Goal: Task Accomplishment & Management: Manage account settings

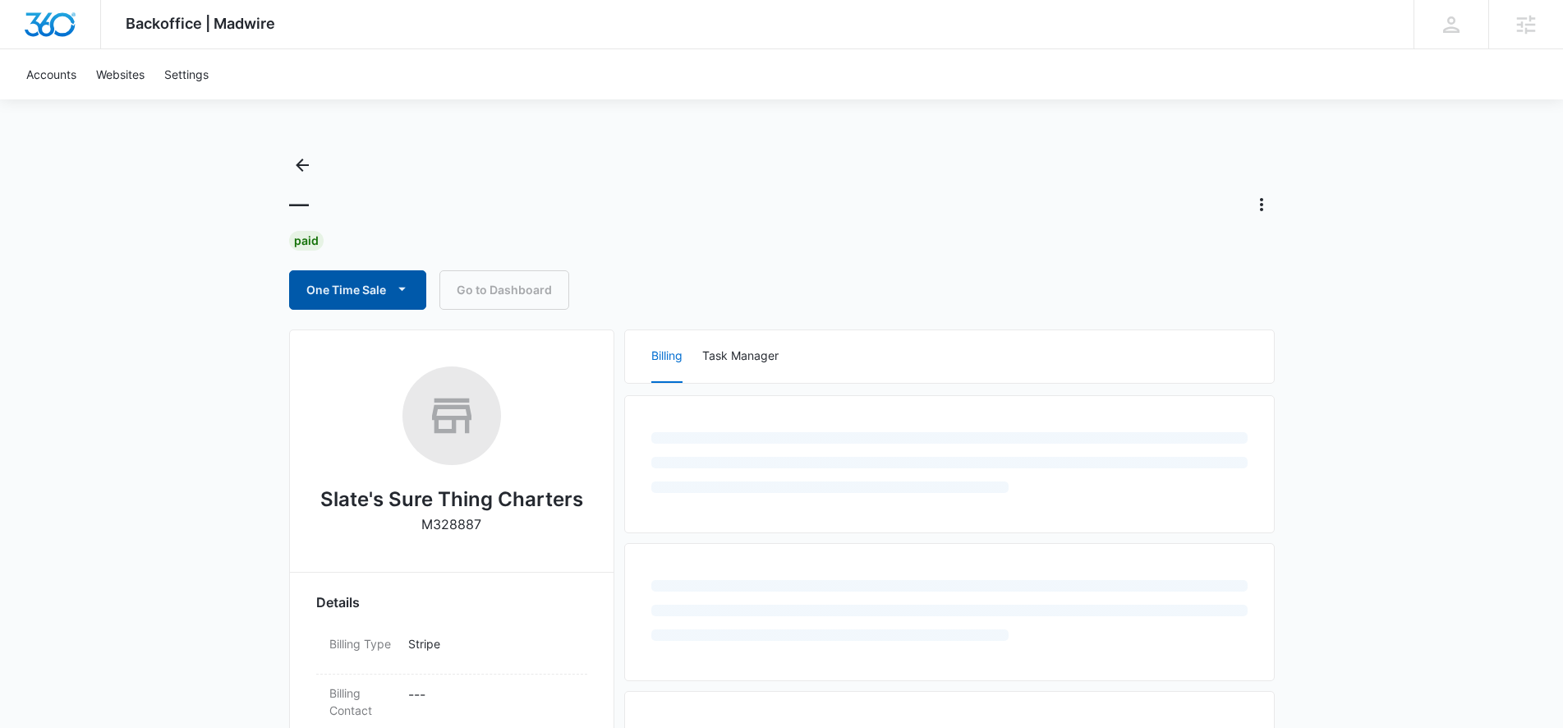
click at [377, 299] on button "One Time Sale" at bounding box center [357, 289] width 137 height 39
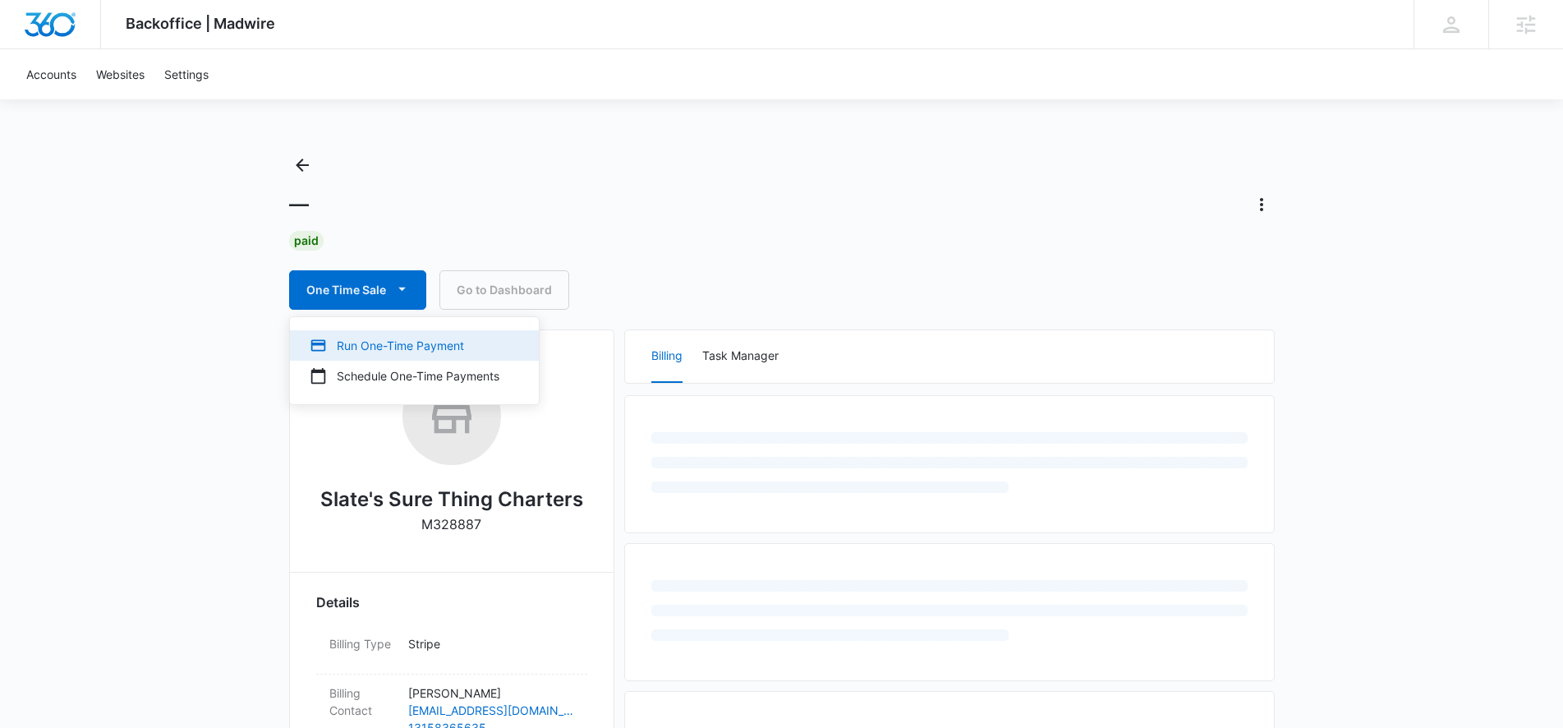
click at [387, 346] on div "Run One-Time Payment" at bounding box center [405, 345] width 190 height 17
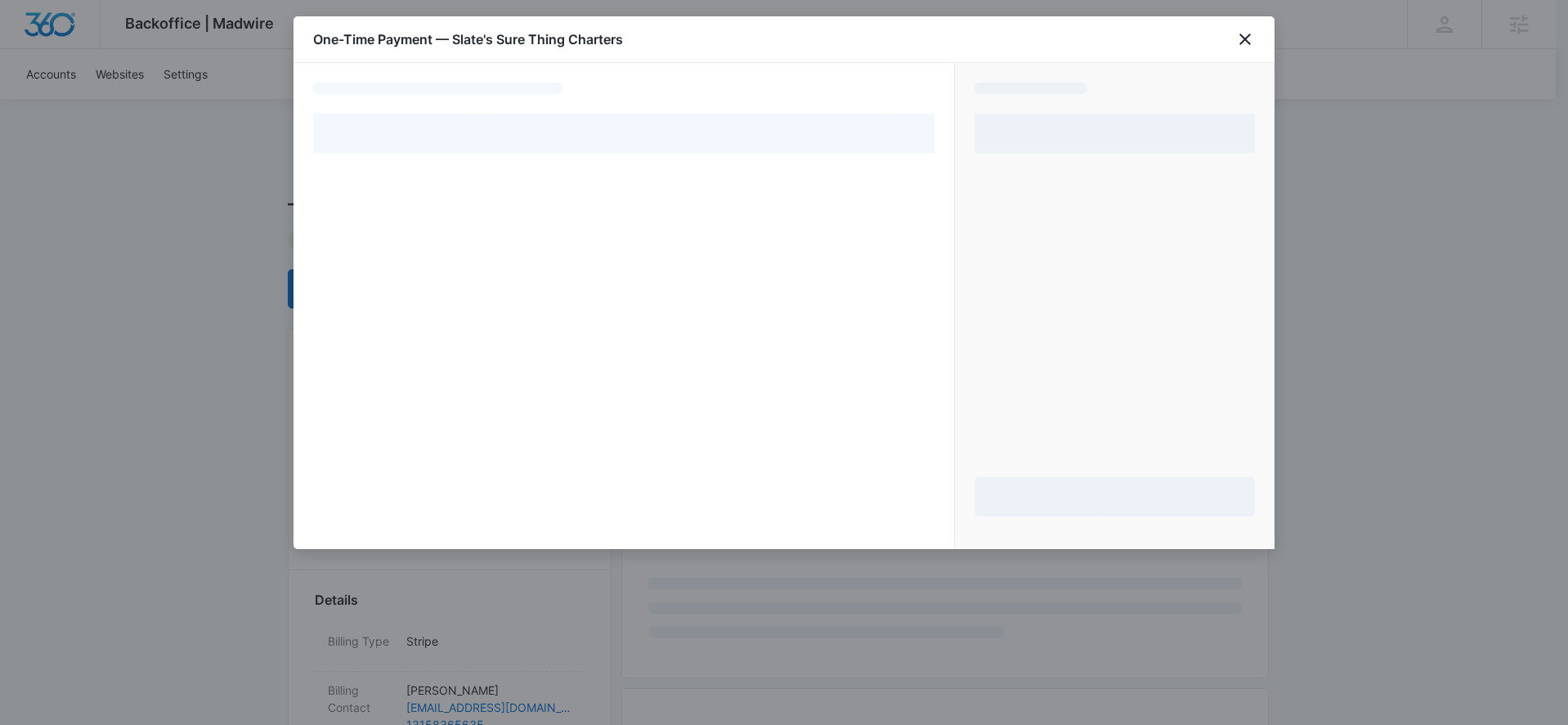
select select "pm_1RHsJgA4n8RTgNjUx6eq2Q5n"
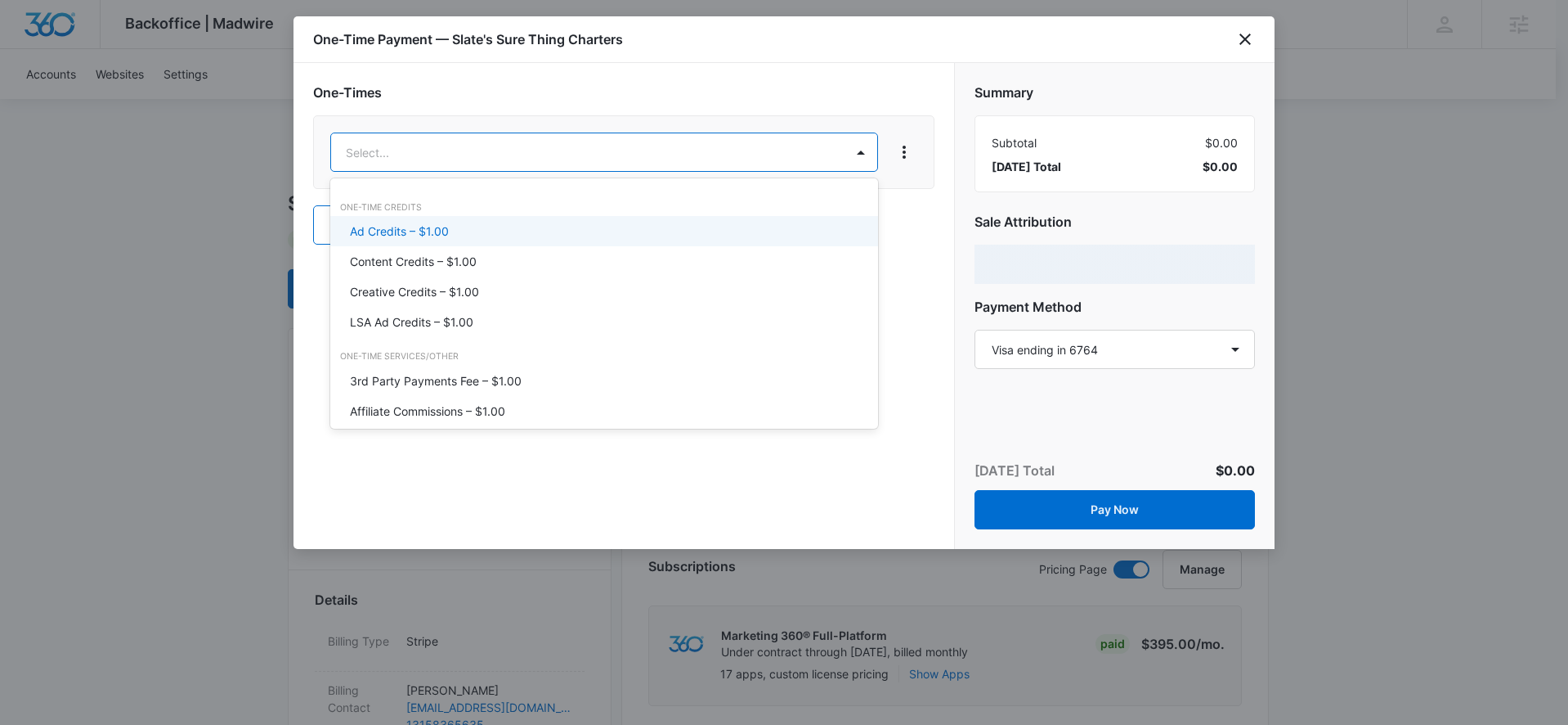
click at [484, 237] on div "Ad Credits – $1.00" at bounding box center [603, 230] width 506 height 17
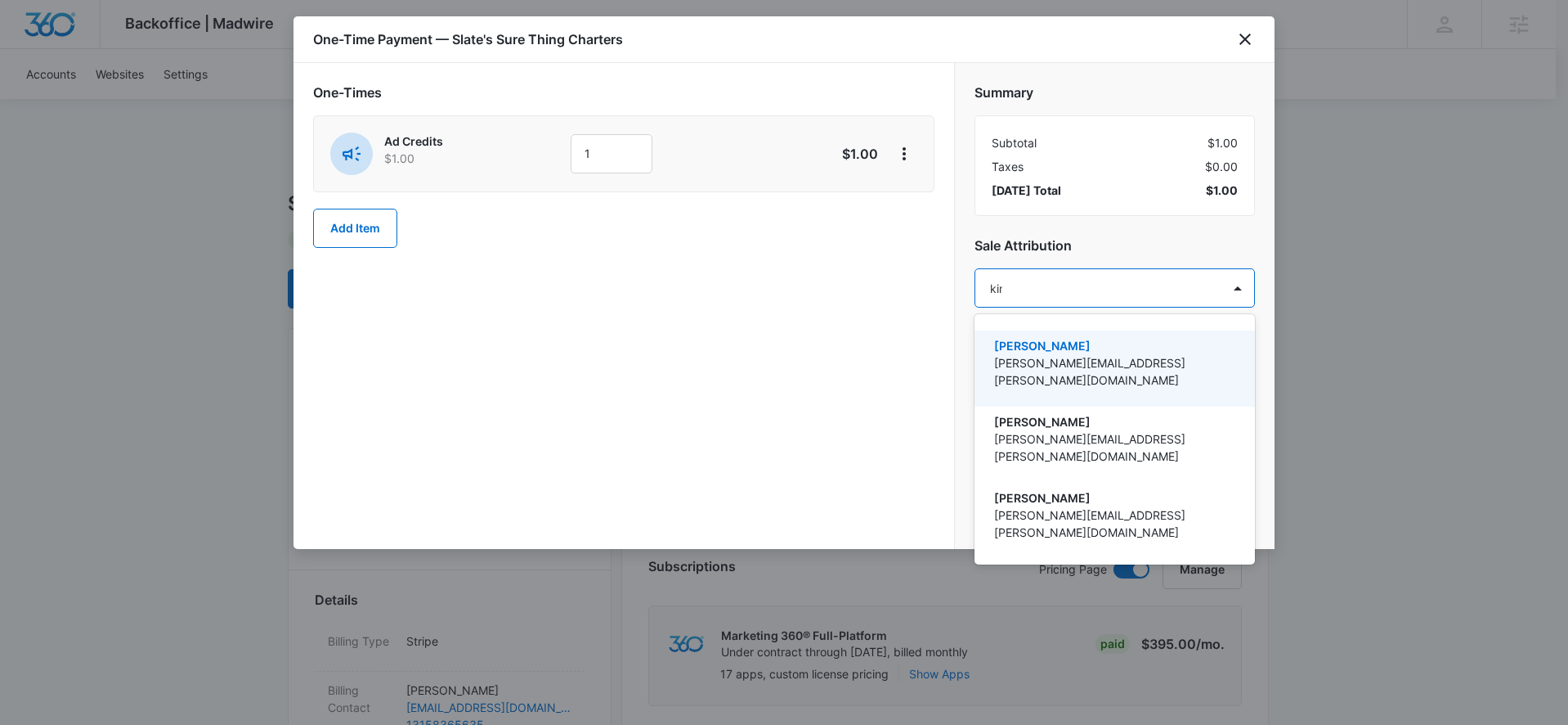
type input "kinse"
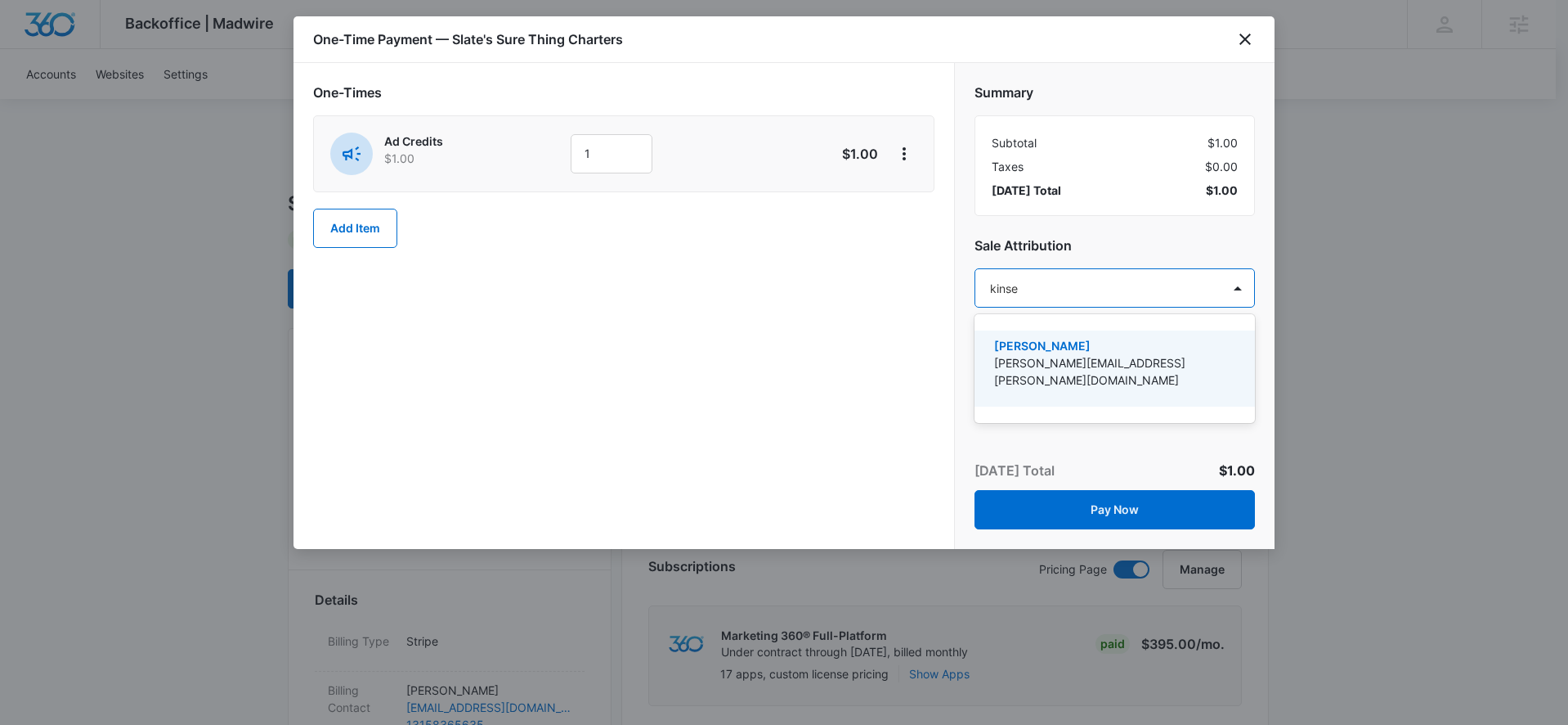
click at [1007, 360] on p "[PERSON_NAME][EMAIL_ADDRESS][PERSON_NAME][DOMAIN_NAME]" at bounding box center [1113, 371] width 238 height 34
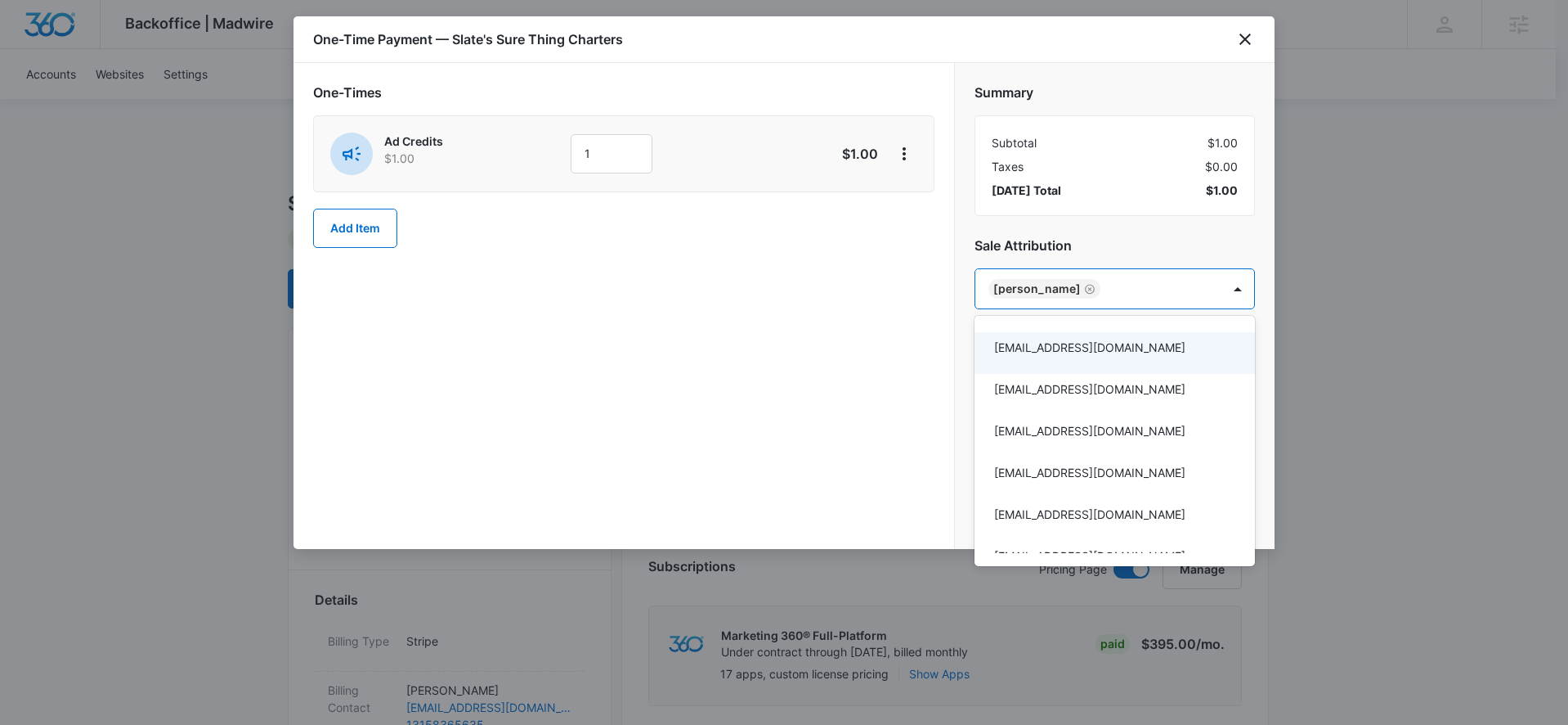
click at [622, 155] on div at bounding box center [784, 362] width 1568 height 725
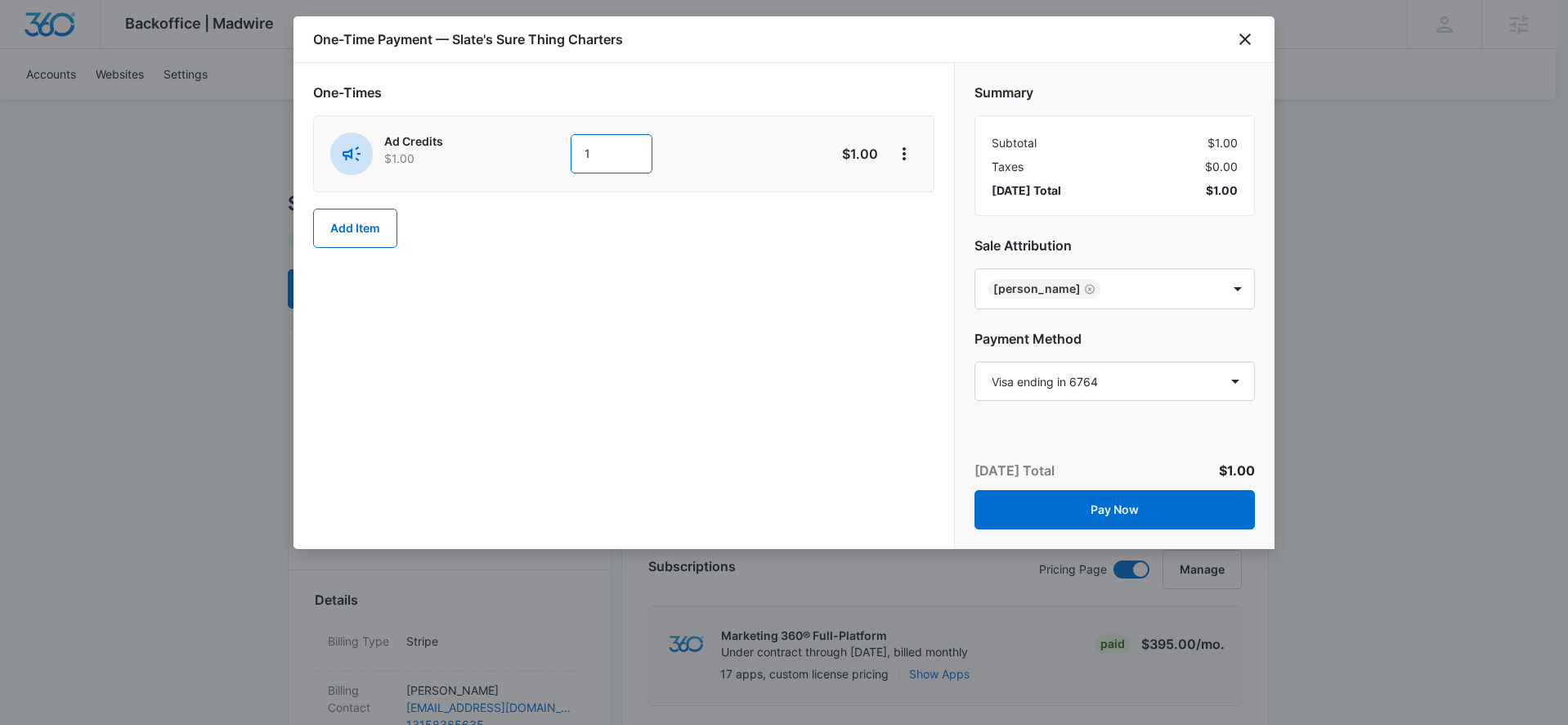
click at [620, 154] on input "1" at bounding box center [611, 153] width 82 height 39
type input "300"
click at [591, 292] on div "One-Times Ad Credits $1.00 300 $300.00 Add Item" at bounding box center [624, 306] width 661 height 486
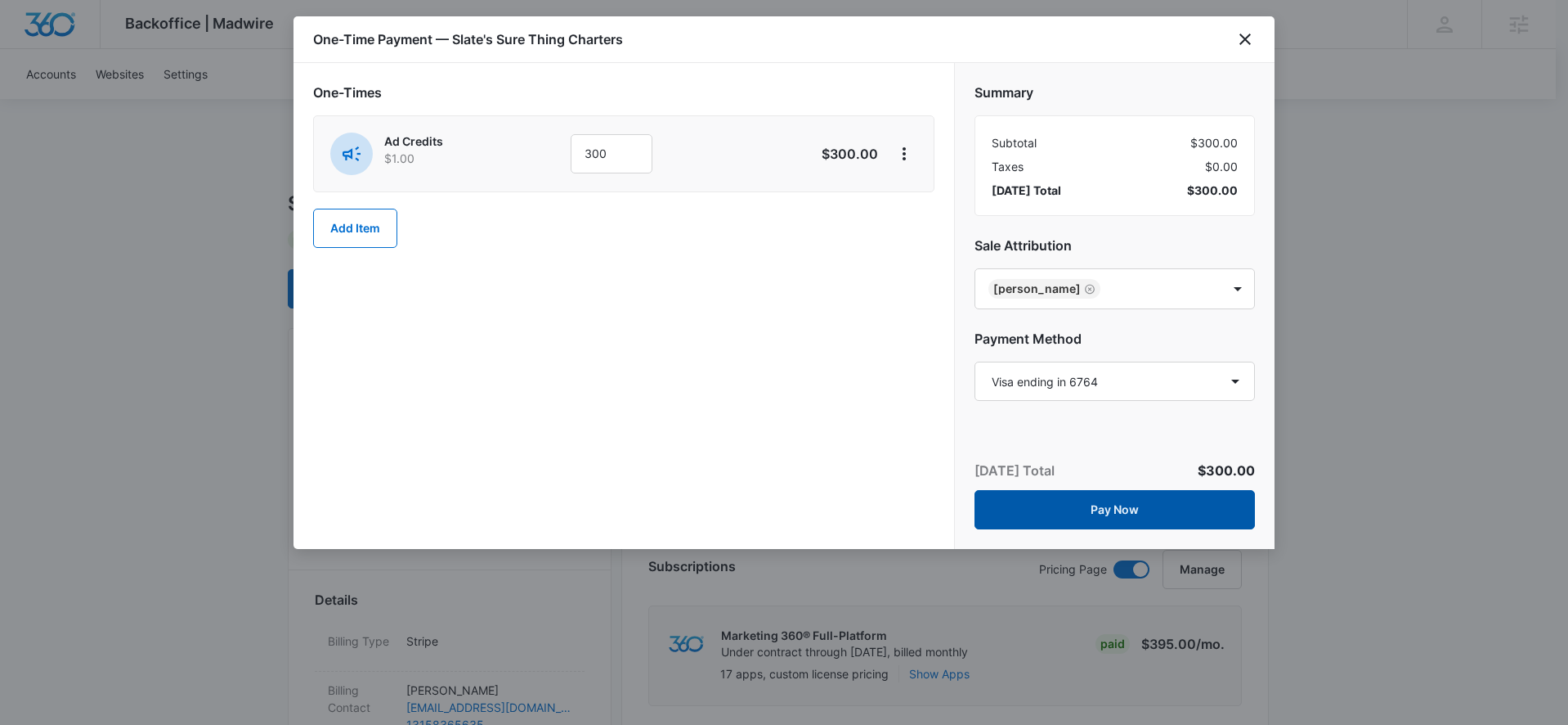
click at [1164, 524] on button "Pay Now" at bounding box center [1115, 509] width 281 height 39
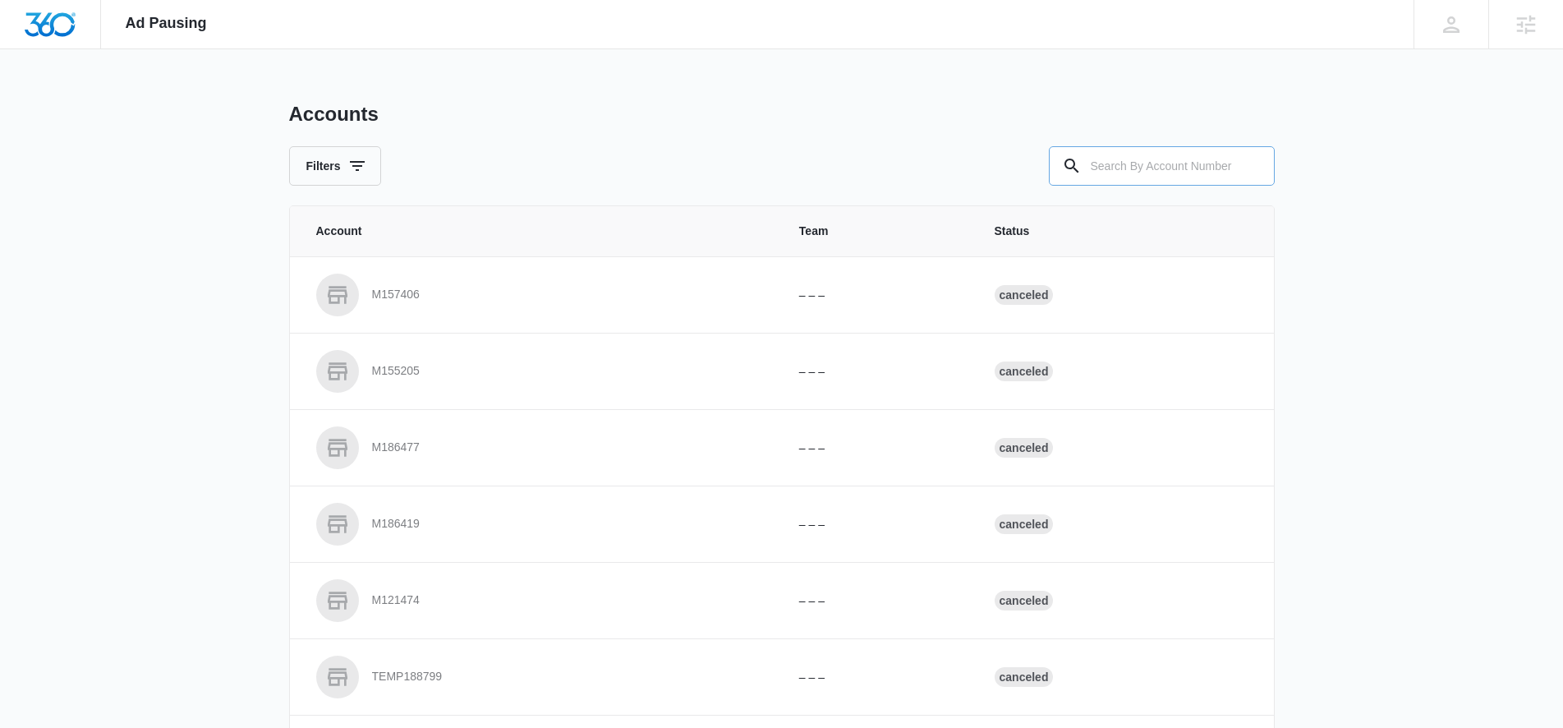
click at [1139, 154] on input "text" at bounding box center [1162, 165] width 226 height 39
type input "M328887"
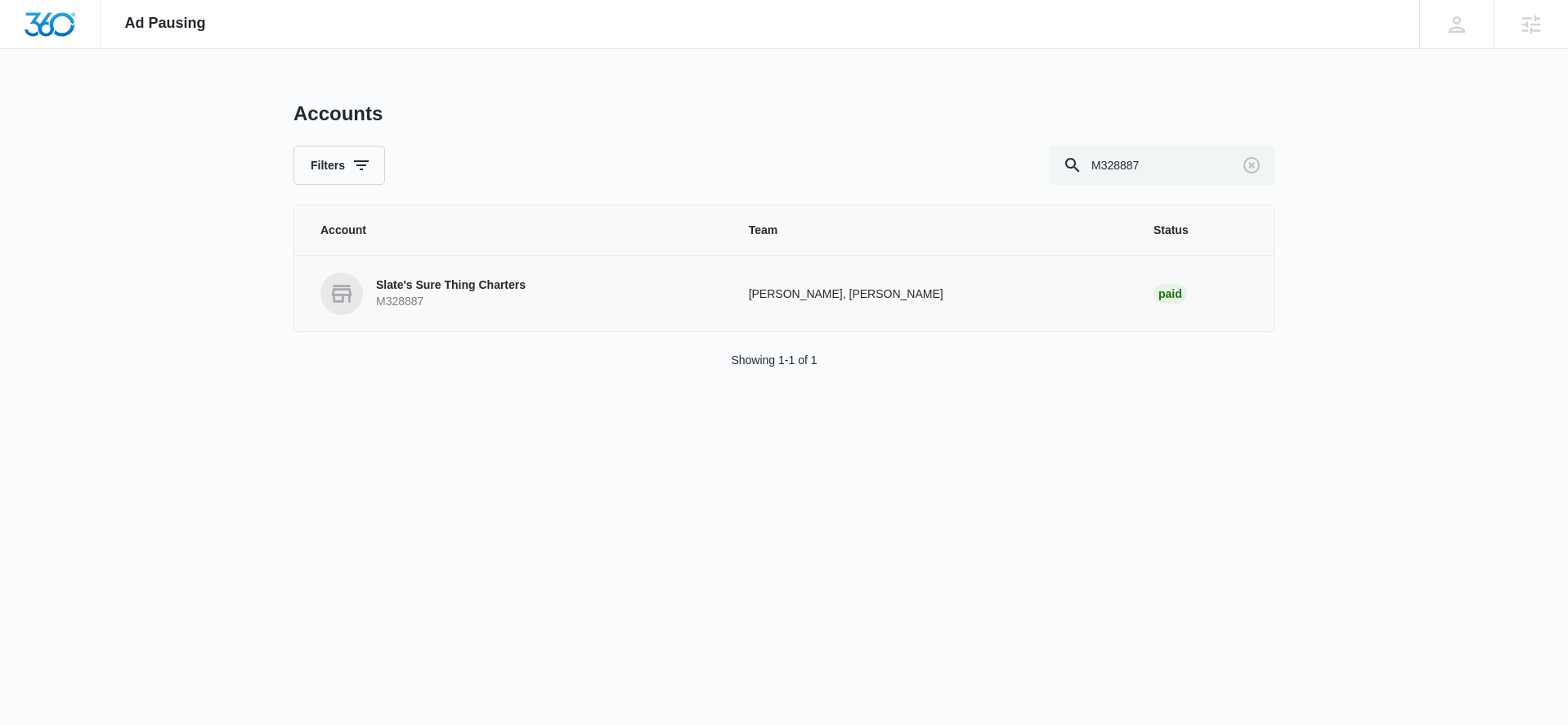
click at [506, 283] on p "Slate's Sure Thing Charters" at bounding box center [451, 285] width 149 height 16
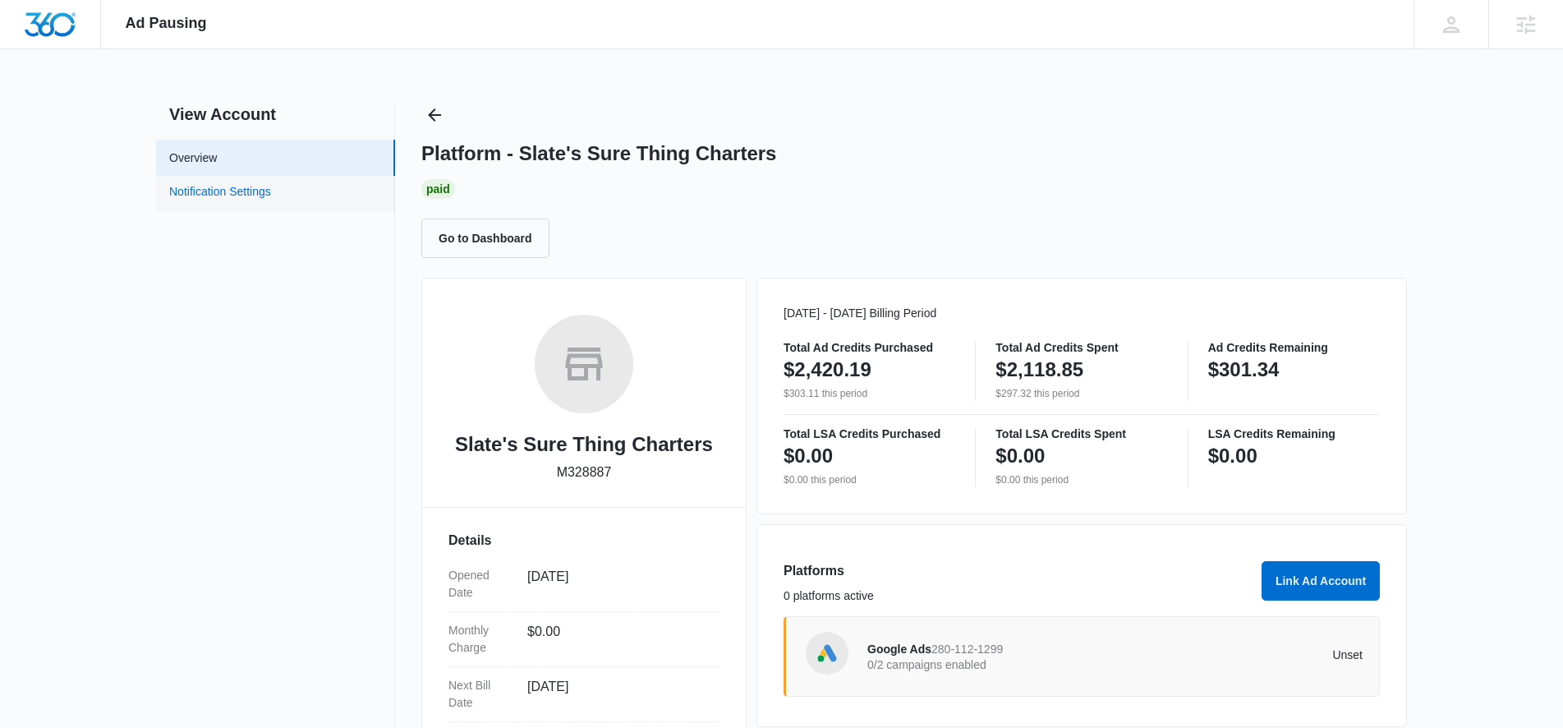
click at [230, 201] on link "Notification Settings" at bounding box center [220, 193] width 102 height 21
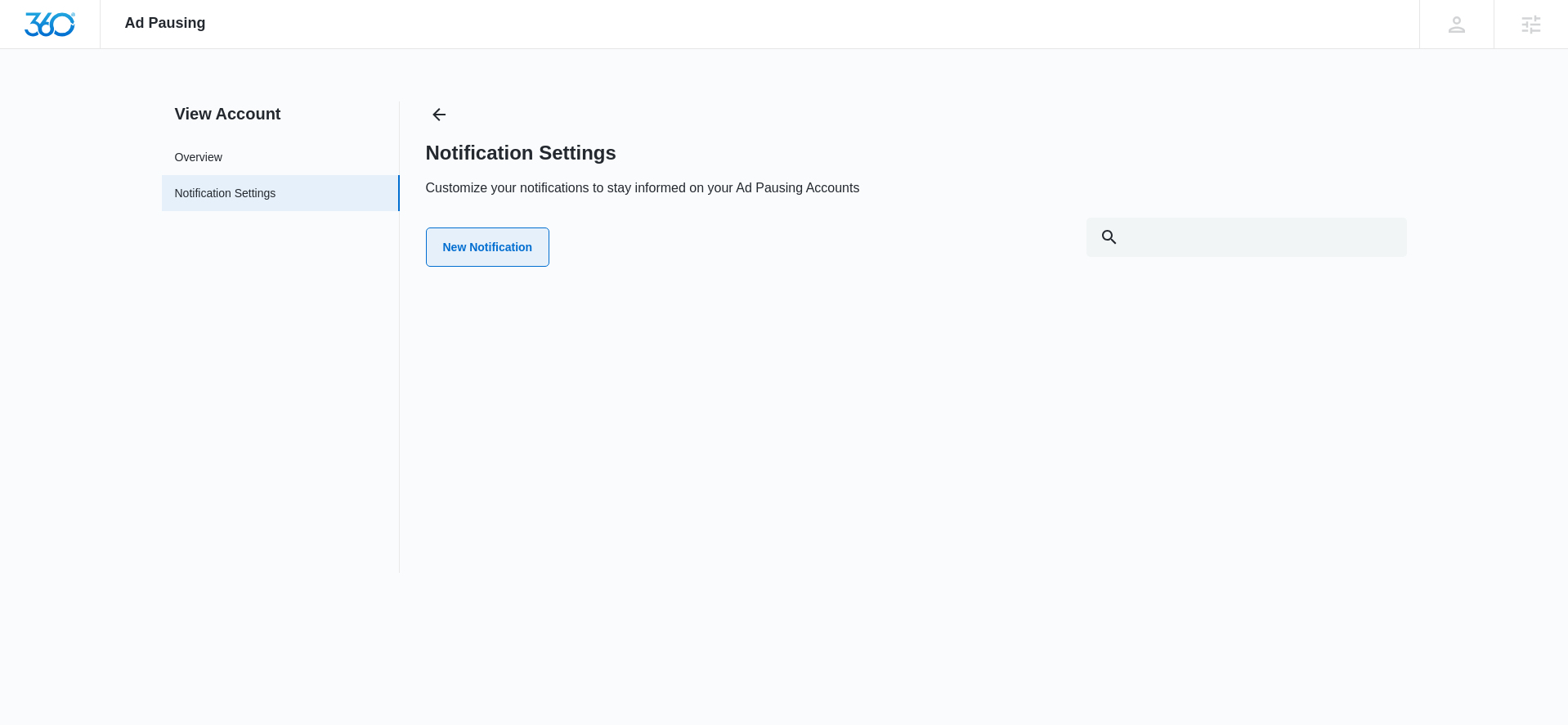
click at [484, 242] on button "New Notification" at bounding box center [488, 246] width 124 height 39
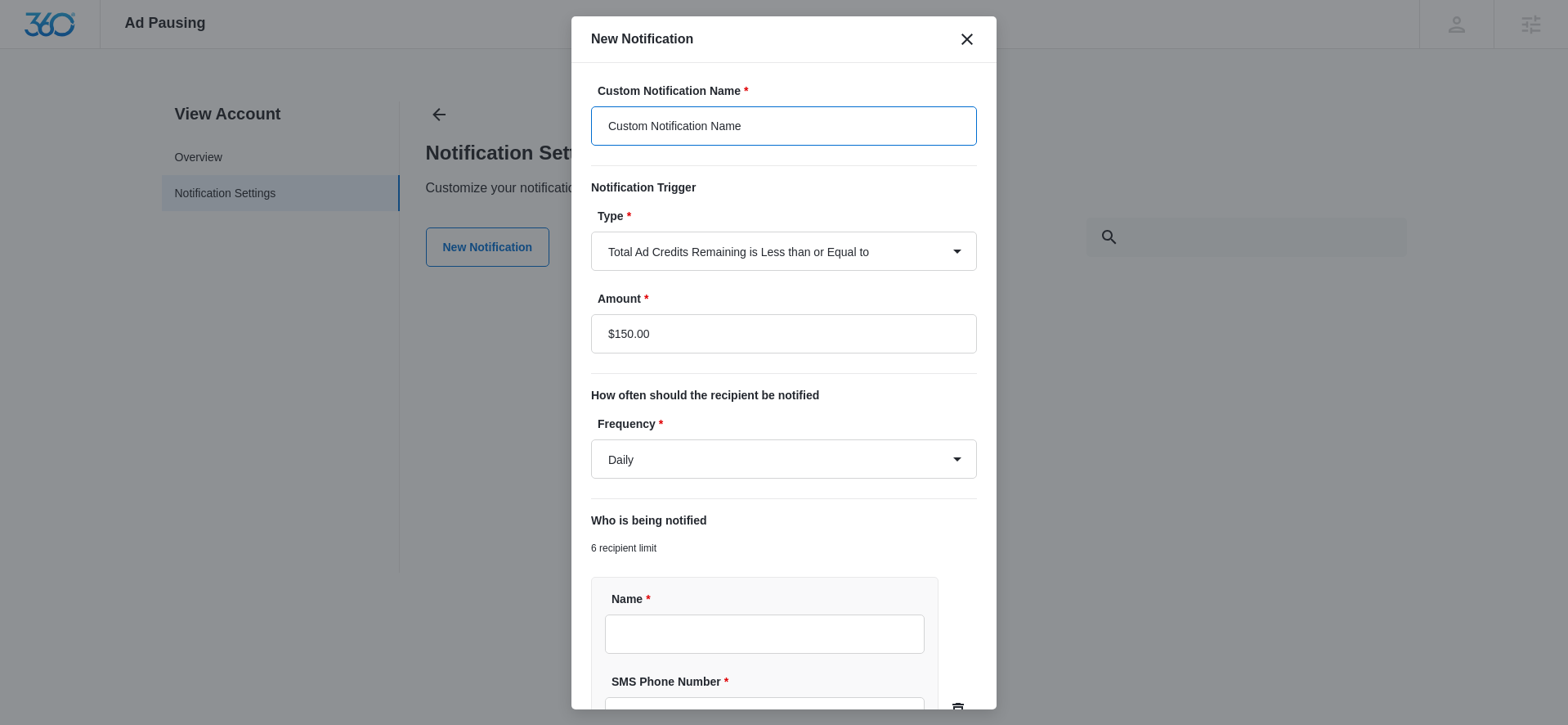
click at [801, 127] on input "Custom Notification Name" at bounding box center [784, 125] width 386 height 39
drag, startPoint x: 813, startPoint y: 123, endPoint x: 570, endPoint y: 108, distance: 243.5
click at [571, 108] on div "Custom Notification Name * Custom Notification Name Notification Trigger Type *…" at bounding box center [784, 385] width 425 height 646
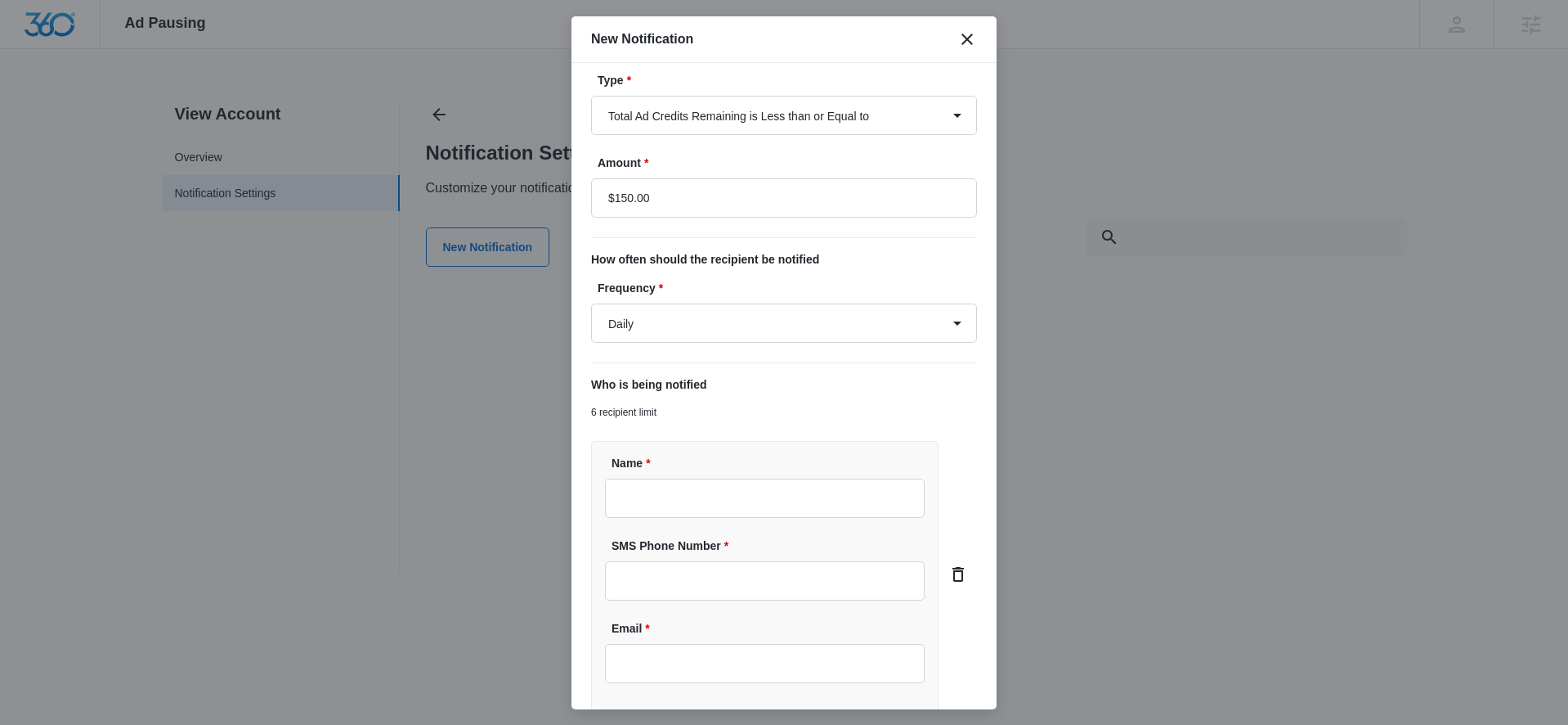
scroll to position [268, 0]
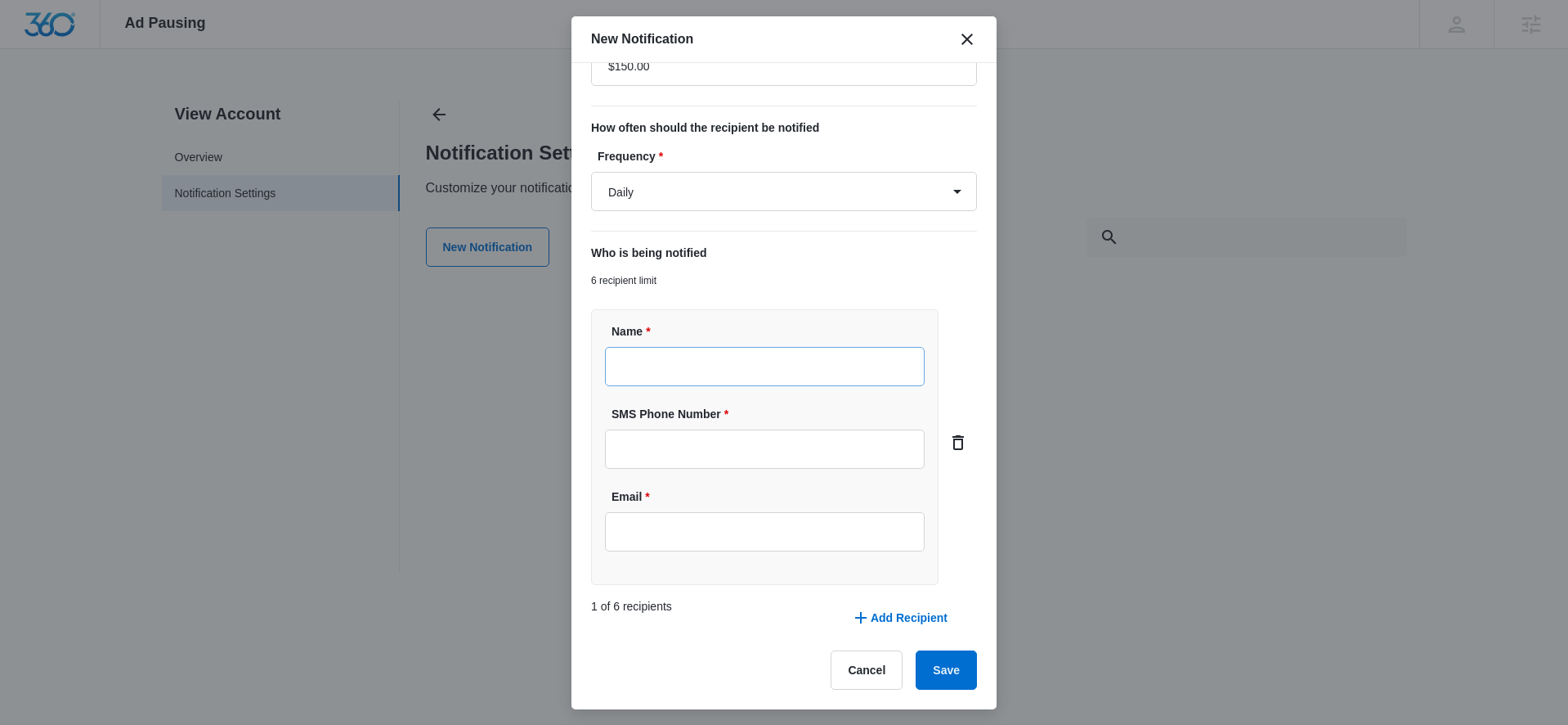
type input "Slate's Charters Ad Credit Notification"
click at [667, 367] on input "Name *" at bounding box center [765, 365] width 320 height 39
click at [629, 446] on input "SMS Phone Number *" at bounding box center [765, 448] width 320 height 39
click at [680, 362] on input "Kinsey" at bounding box center [765, 365] width 320 height 39
type input "[PERSON_NAME]"
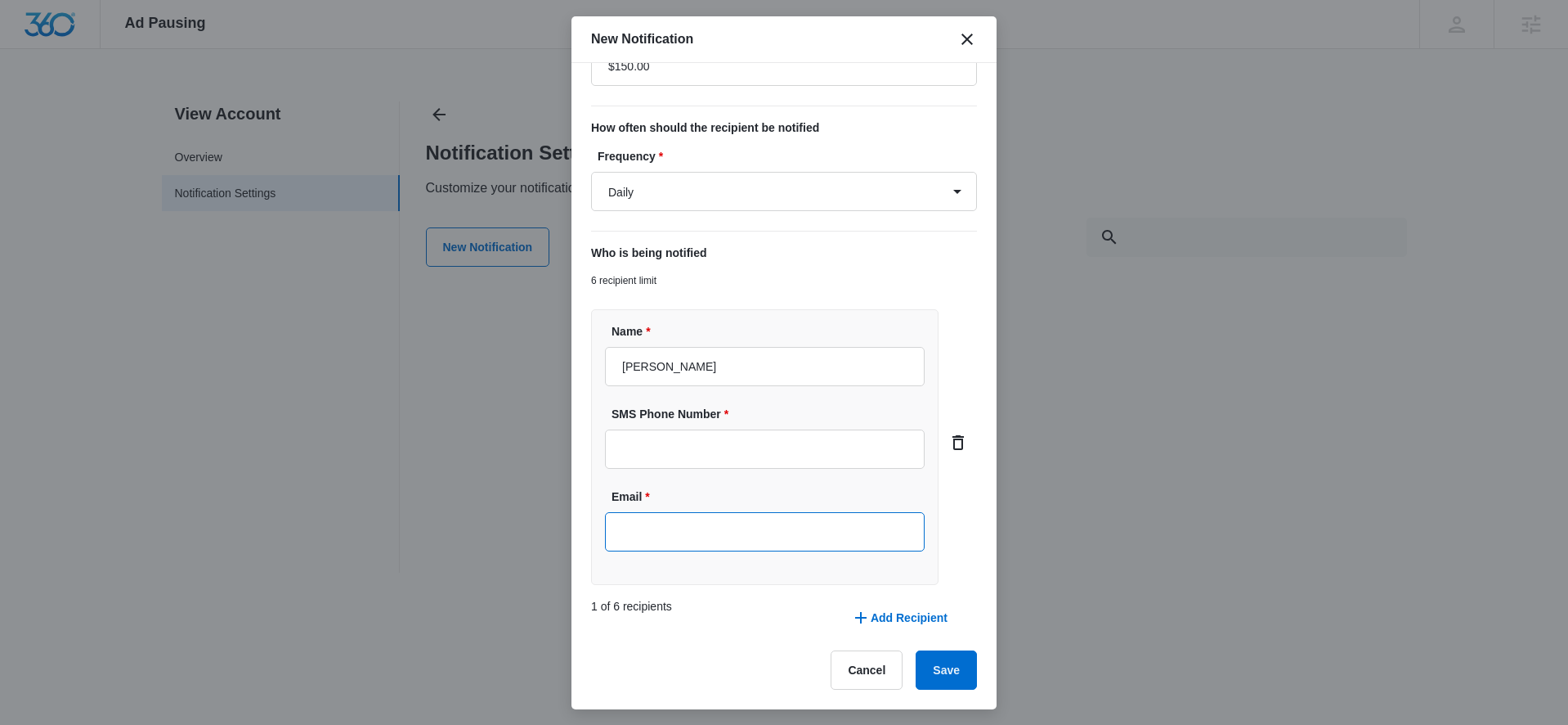
click at [626, 533] on input "Email *" at bounding box center [765, 531] width 320 height 39
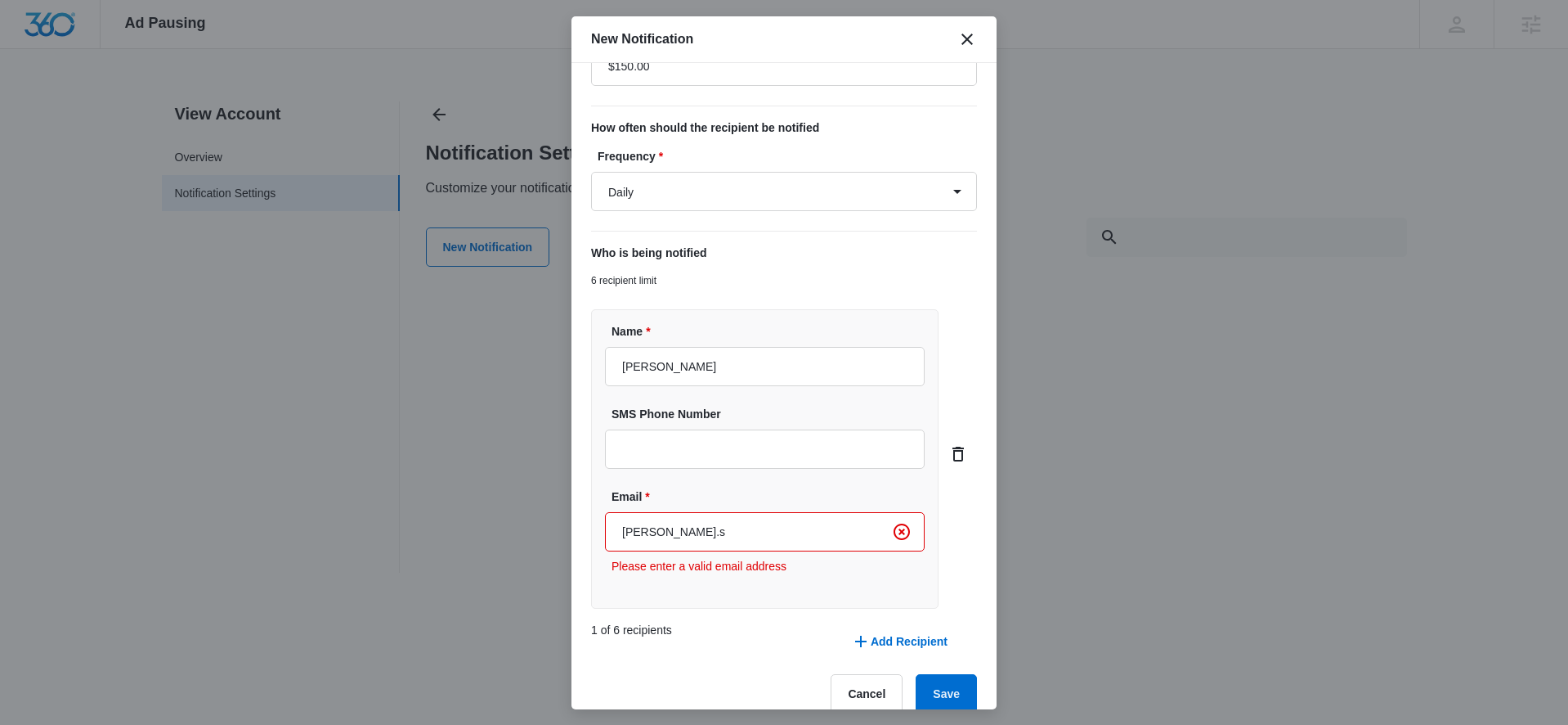
type input "[PERSON_NAME][EMAIL_ADDRESS][PERSON_NAME][DOMAIN_NAME]"
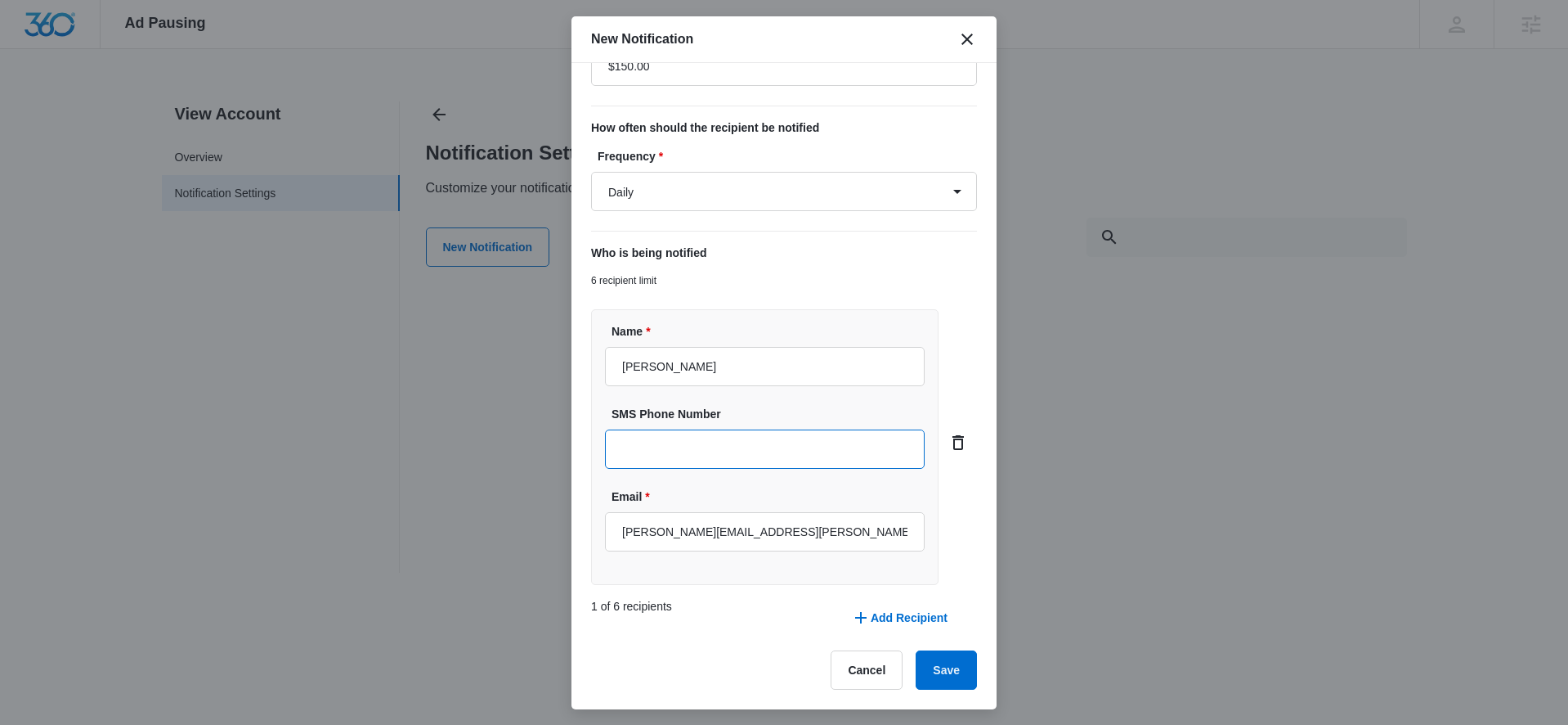
click at [717, 457] on input "SMS Phone Number" at bounding box center [765, 448] width 320 height 39
type input "(970) 541-3333"
click at [890, 607] on button "Add Recipient" at bounding box center [900, 616] width 129 height 39
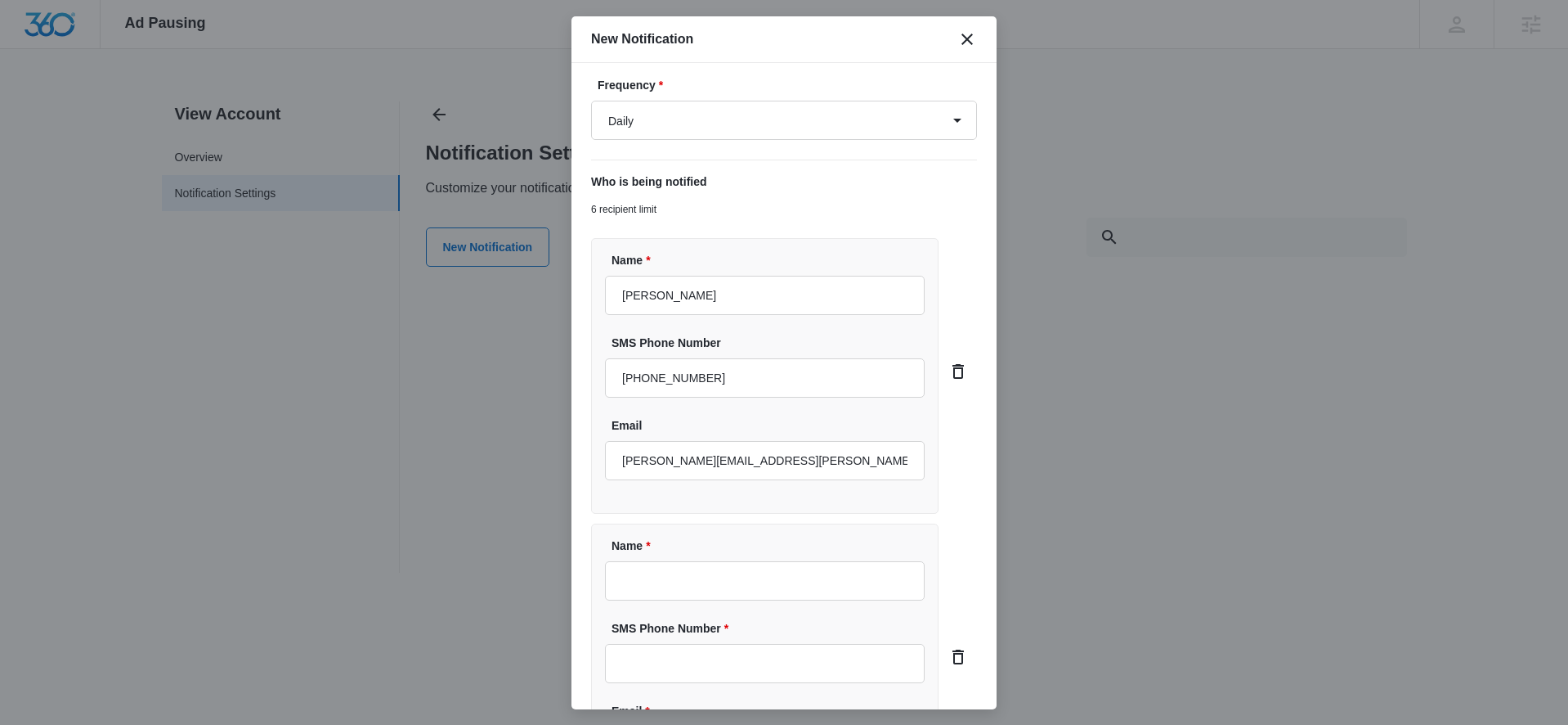
scroll to position [411, 0]
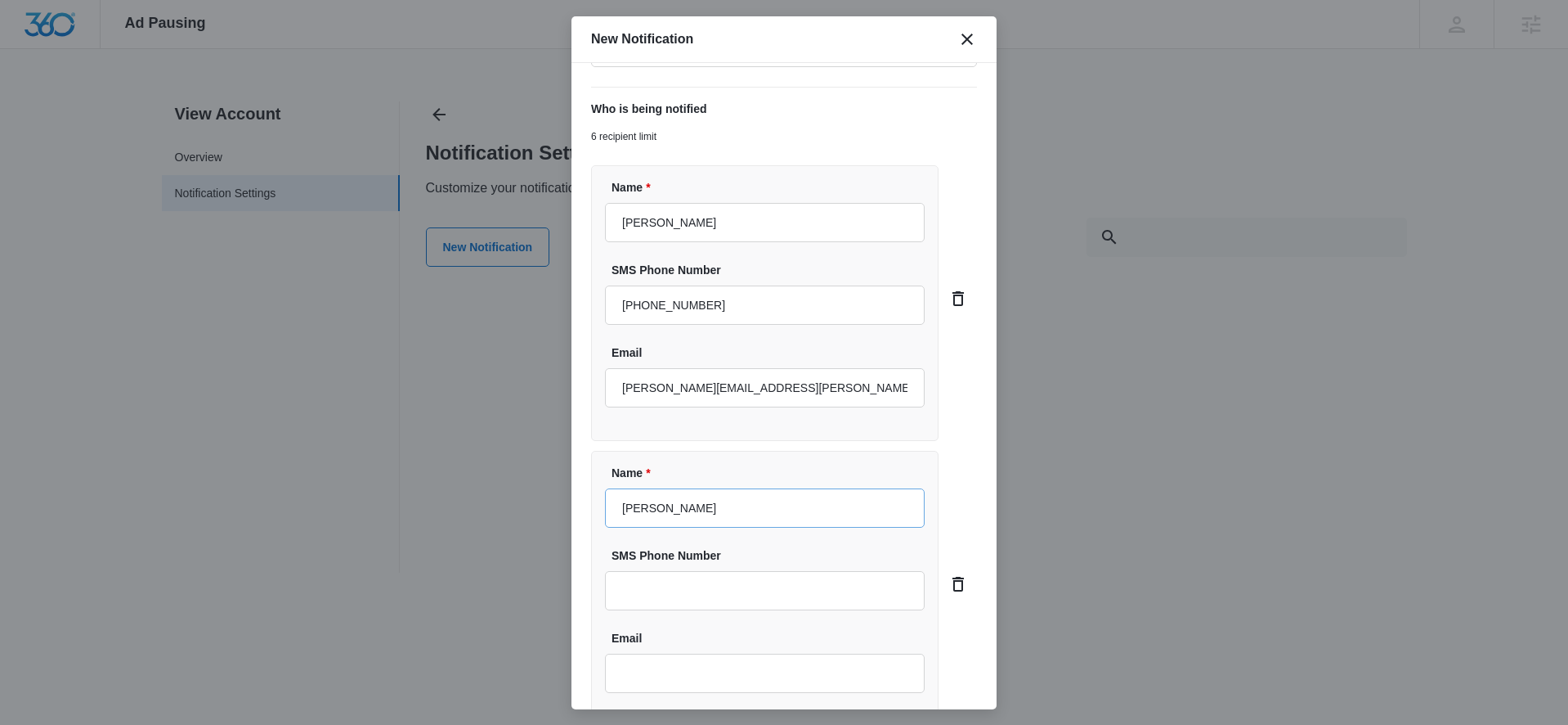
type input "John Slate"
paste input "+1 315 836 5635"
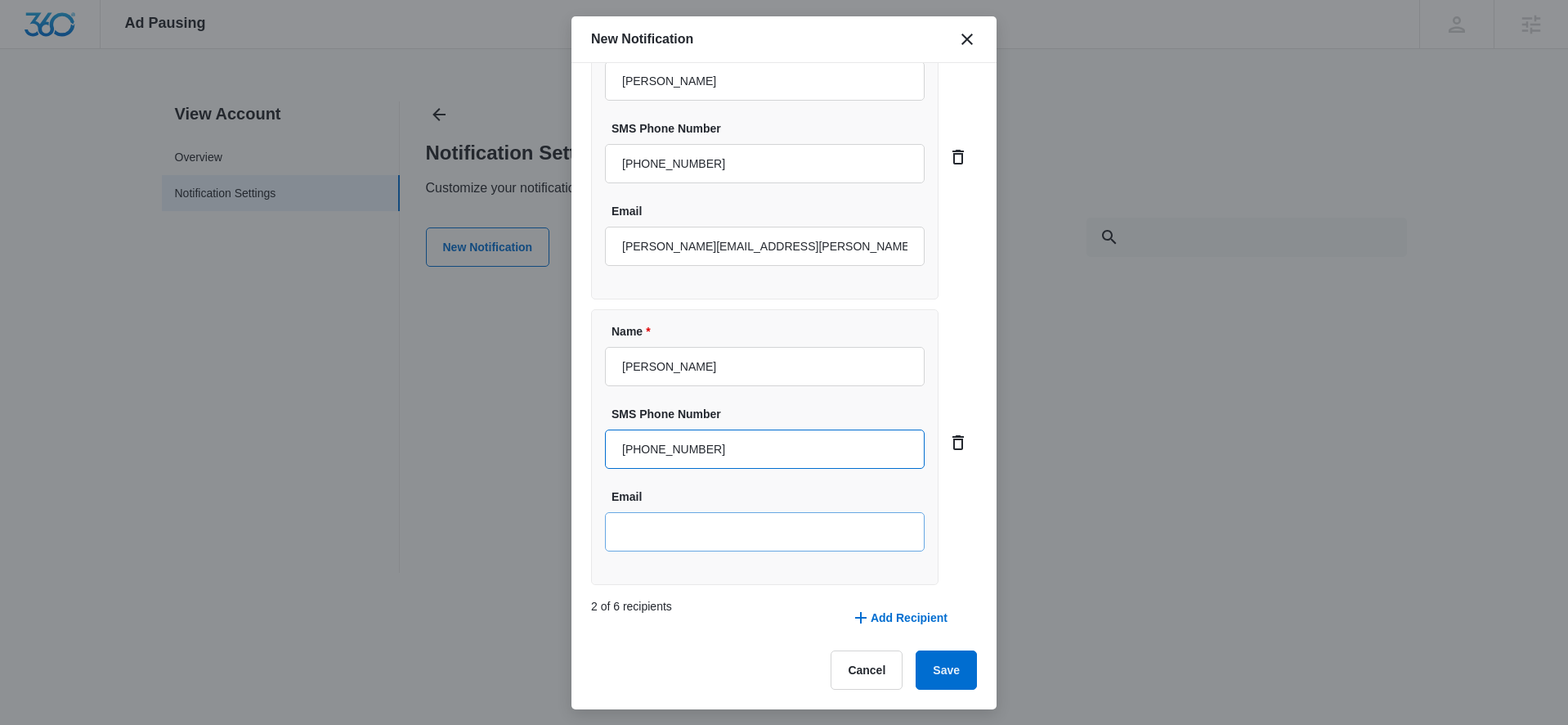
type input "+1 315 836 5635"
click at [663, 542] on input "Email" at bounding box center [765, 531] width 320 height 39
paste input "jslate819@yahoo.com"
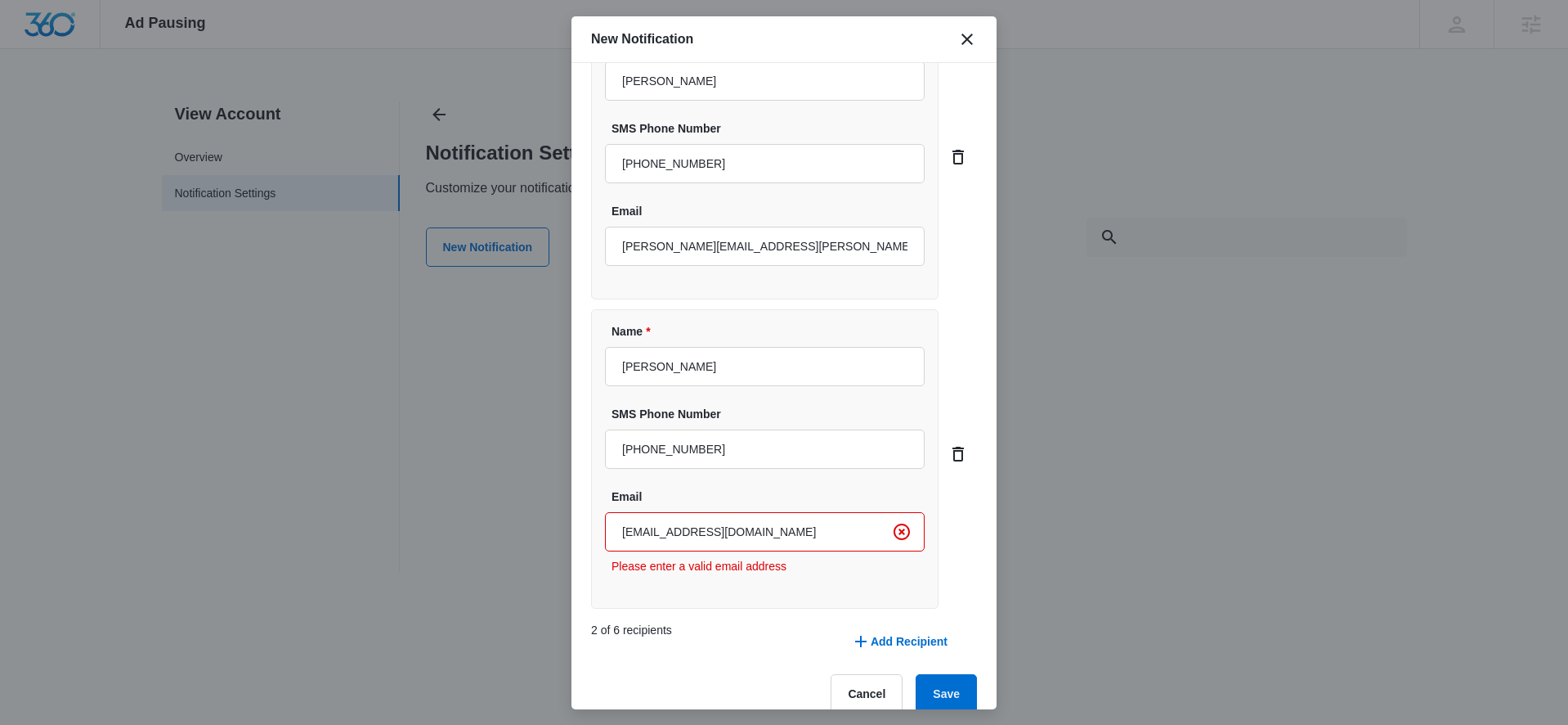
click at [735, 605] on div "Name * John Slate SMS Phone Number +1 315 836 5635 Email jslate819@yahoo.com Pl…" at bounding box center [765, 458] width 347 height 300
click at [744, 619] on div "2 of 6 recipients Add Recipient" at bounding box center [784, 641] width 386 height 66
click at [644, 528] on input "jslate819@yahoo.com" at bounding box center [765, 531] width 320 height 39
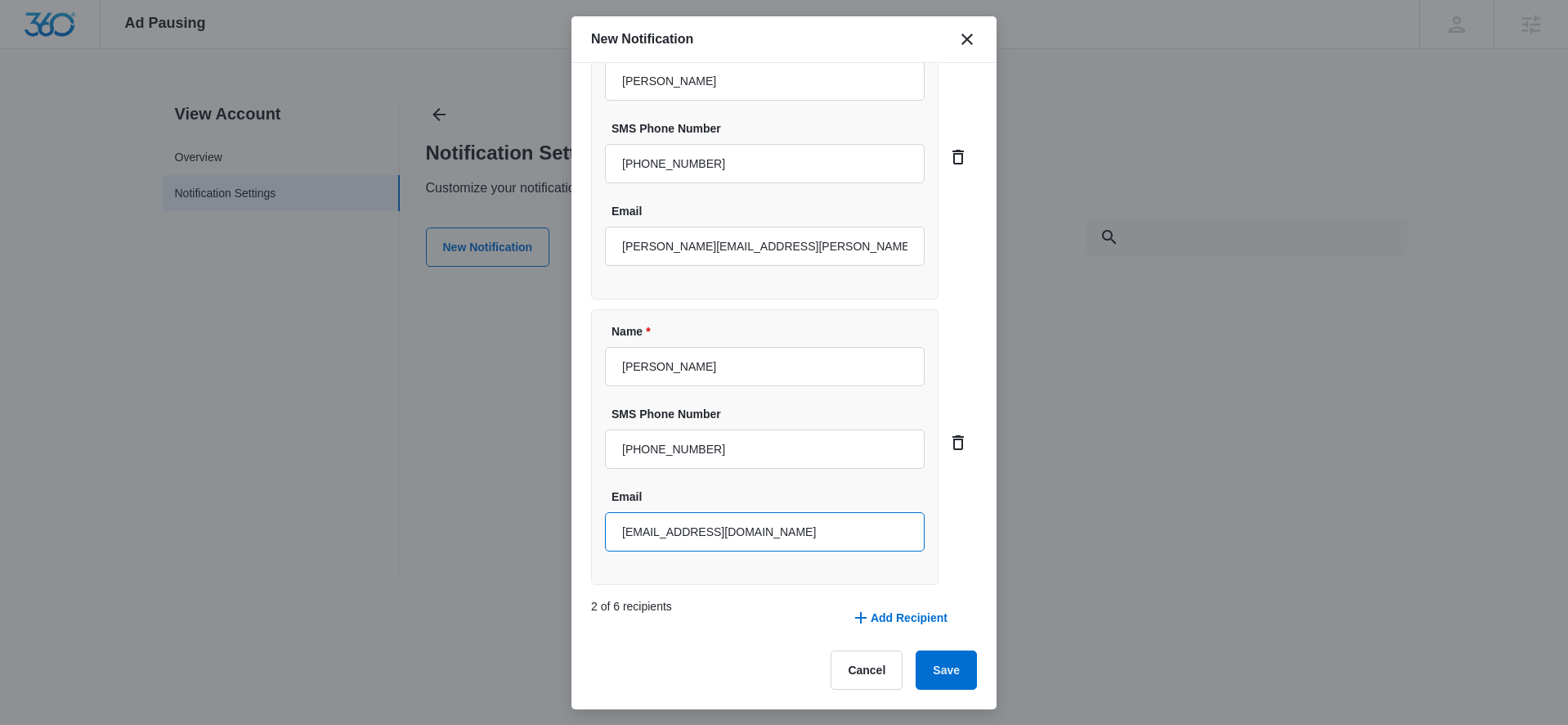
scroll to position [534, 0]
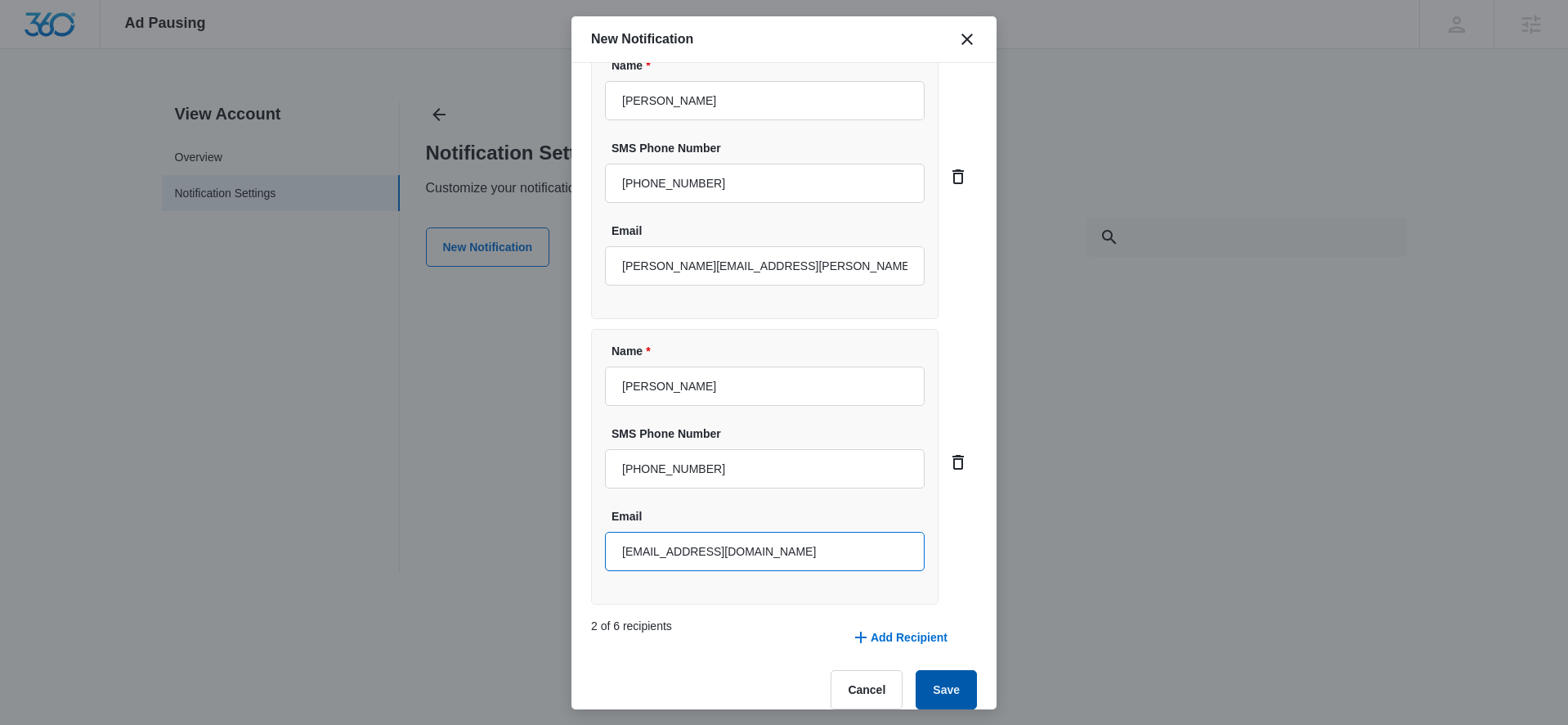
type input "jslate819@yahoo.com"
click at [950, 682] on button "Save" at bounding box center [947, 689] width 62 height 39
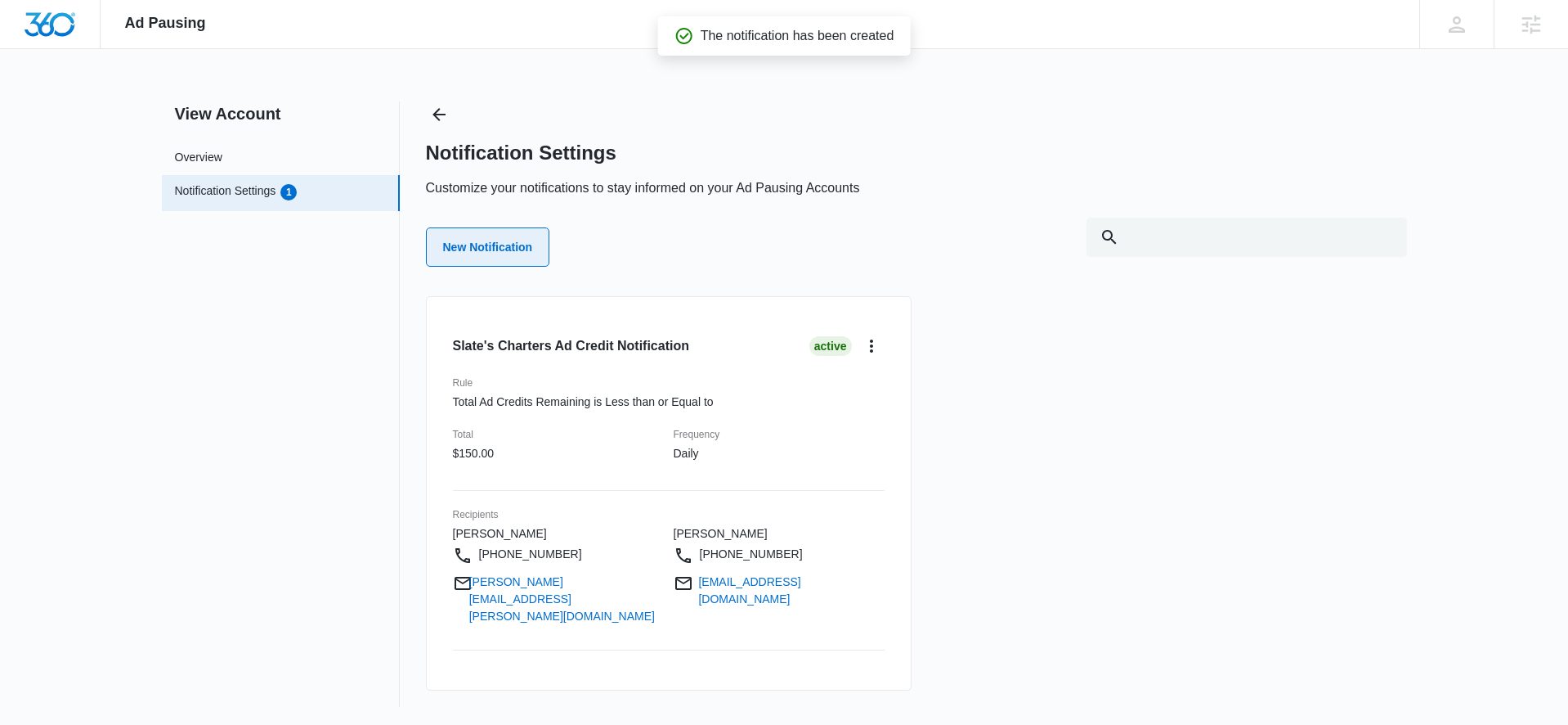
click at [468, 237] on button "New Notification" at bounding box center [488, 246] width 124 height 39
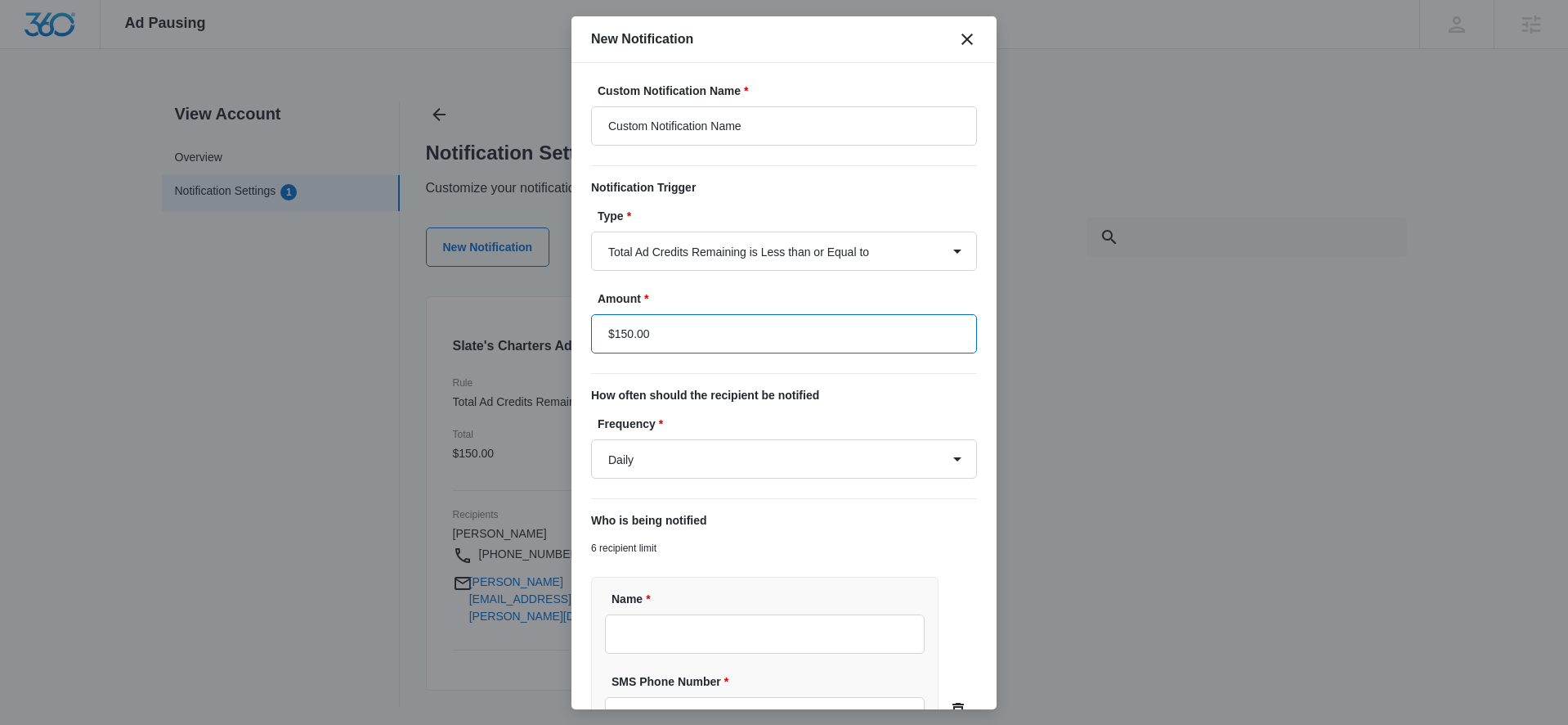
click at [624, 337] on input "$150.00" at bounding box center [784, 333] width 386 height 39
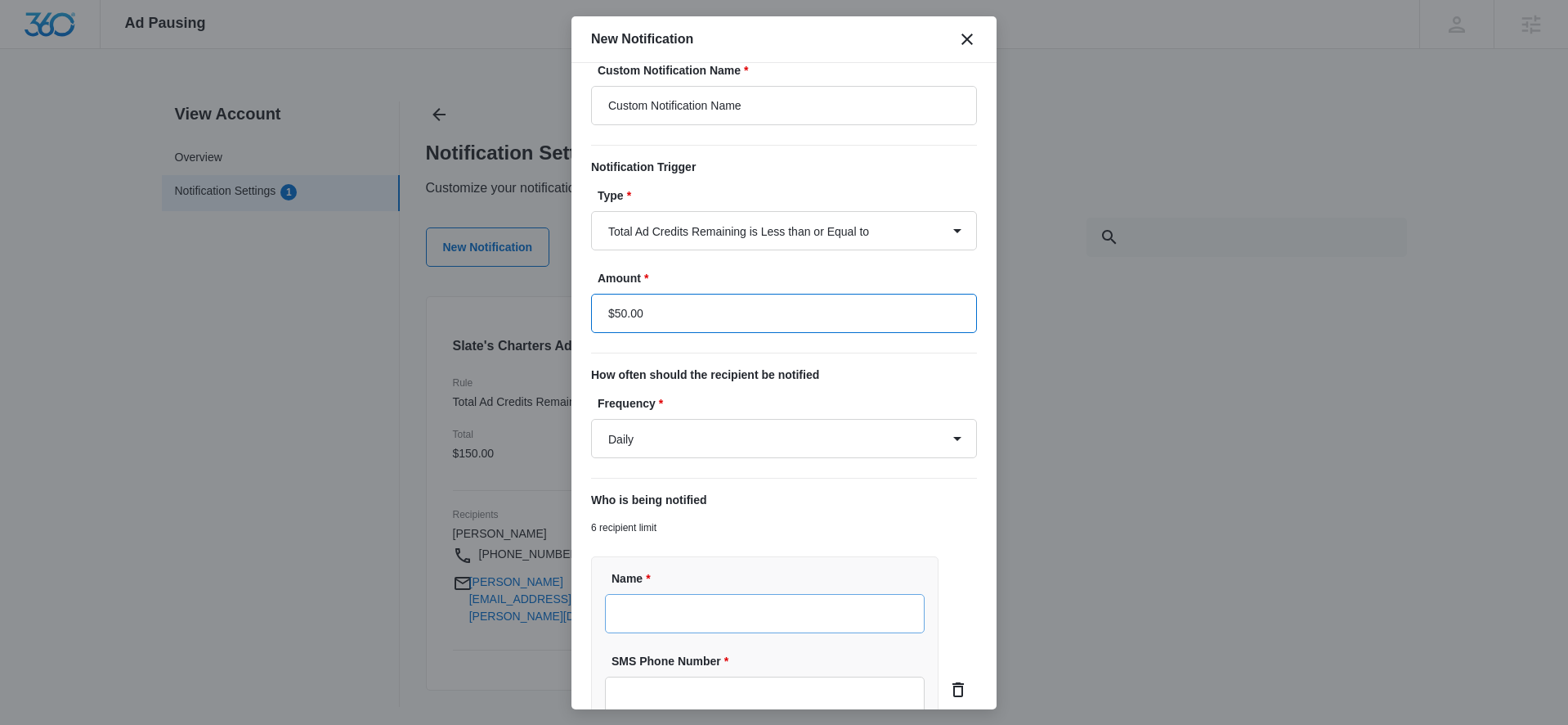
scroll to position [31, 0]
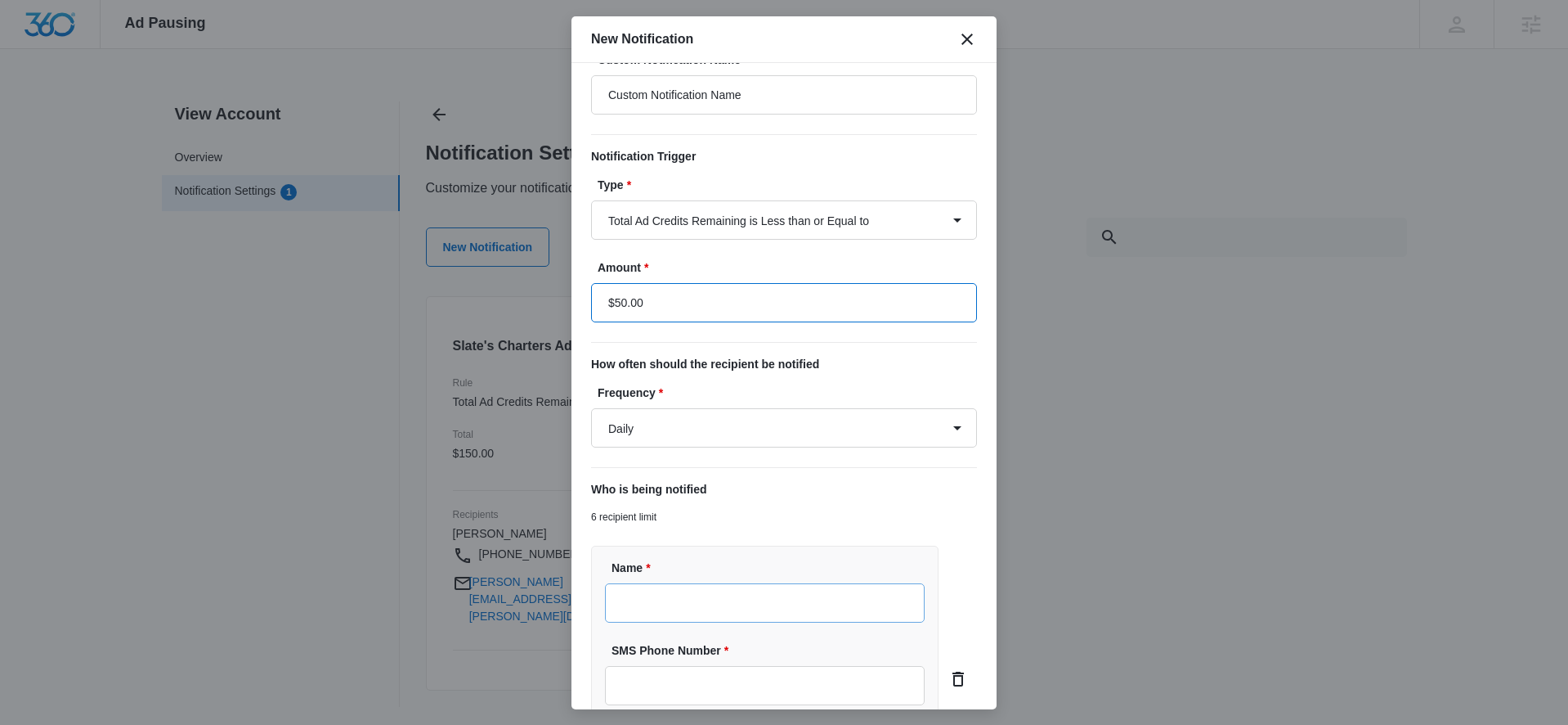
type input "$50.00"
click at [651, 606] on input "Name *" at bounding box center [765, 603] width 320 height 39
type input "[PERSON_NAME]"
type input "(970) 541-3333"
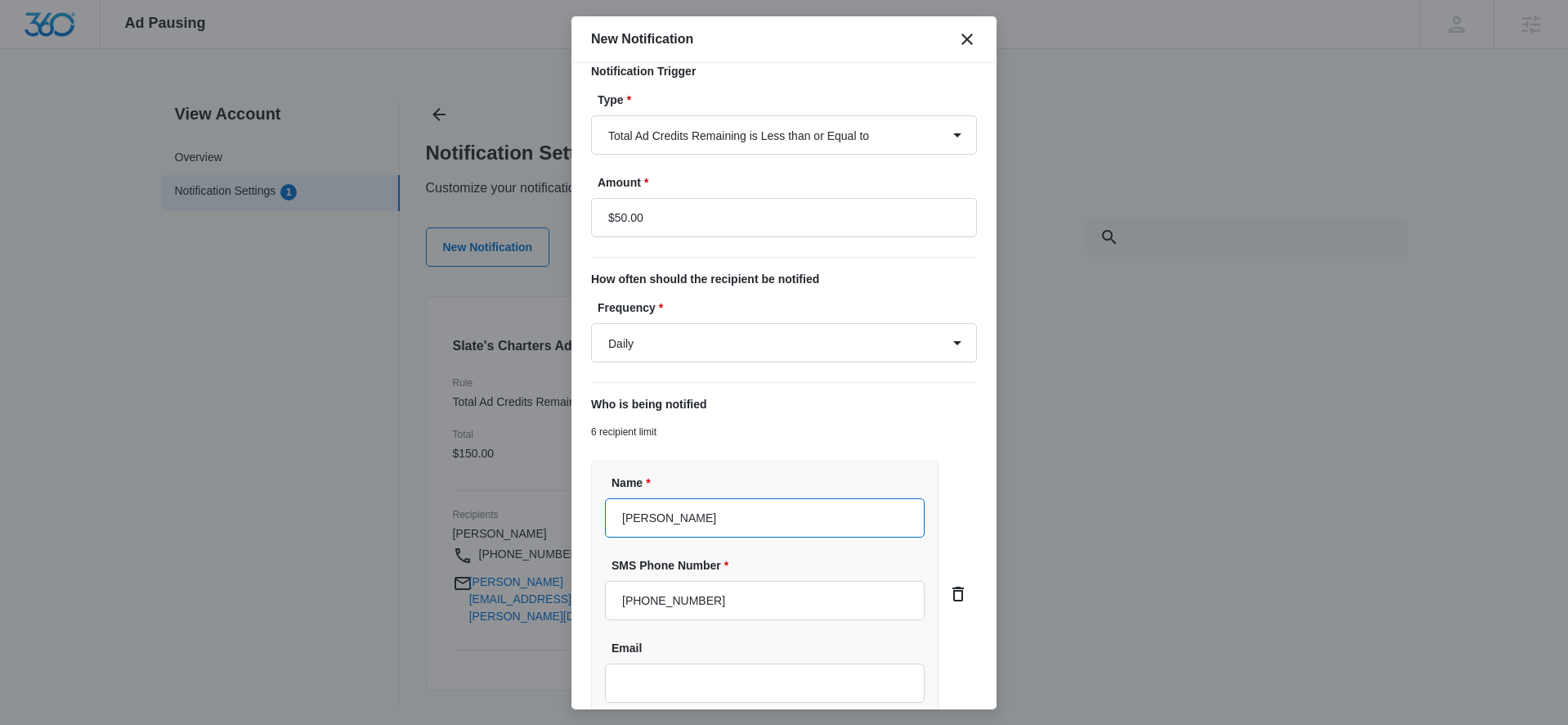
scroll to position [268, 0]
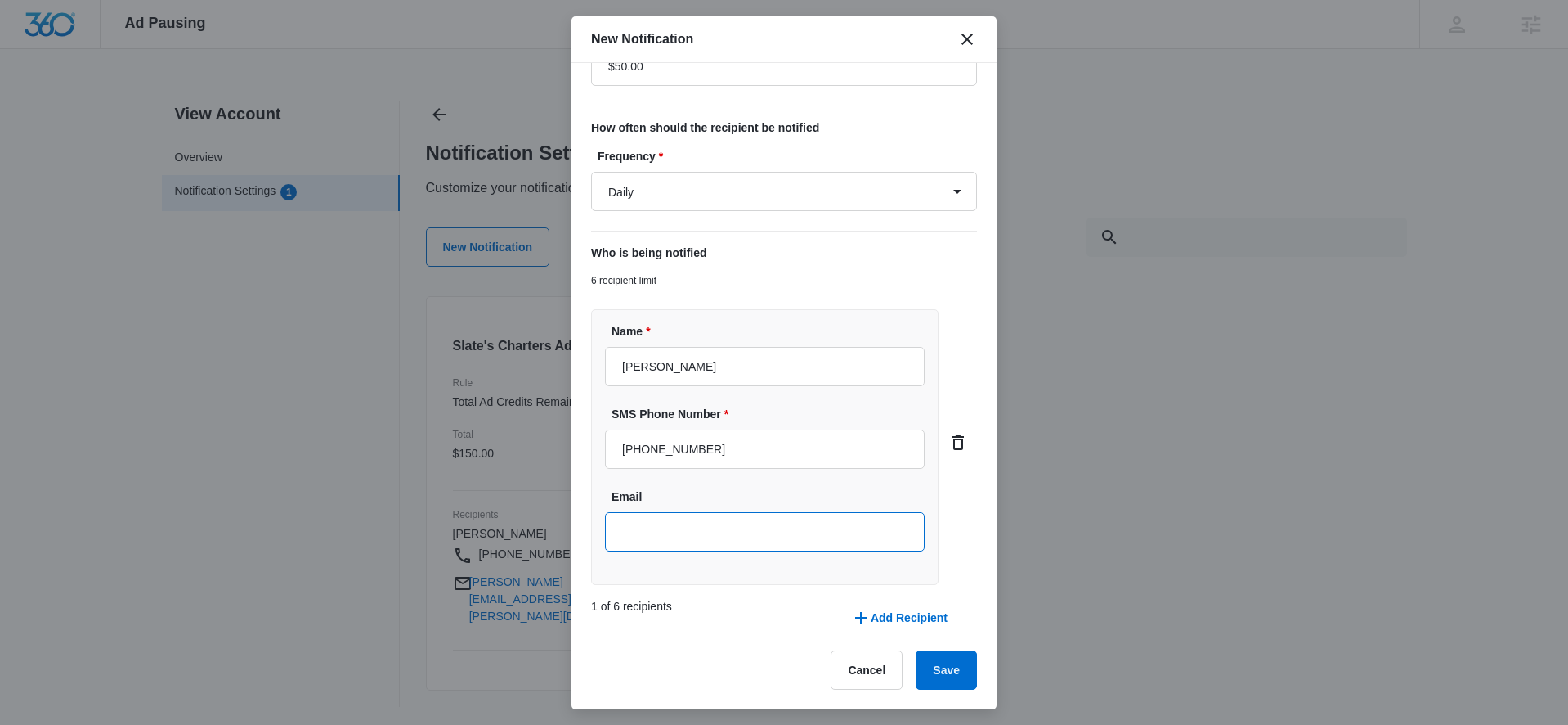
click at [713, 540] on input "Email" at bounding box center [765, 531] width 320 height 39
type input "[PERSON_NAME][EMAIL_ADDRESS][PERSON_NAME][DOMAIN_NAME]"
click at [898, 610] on button "Add Recipient" at bounding box center [900, 616] width 129 height 39
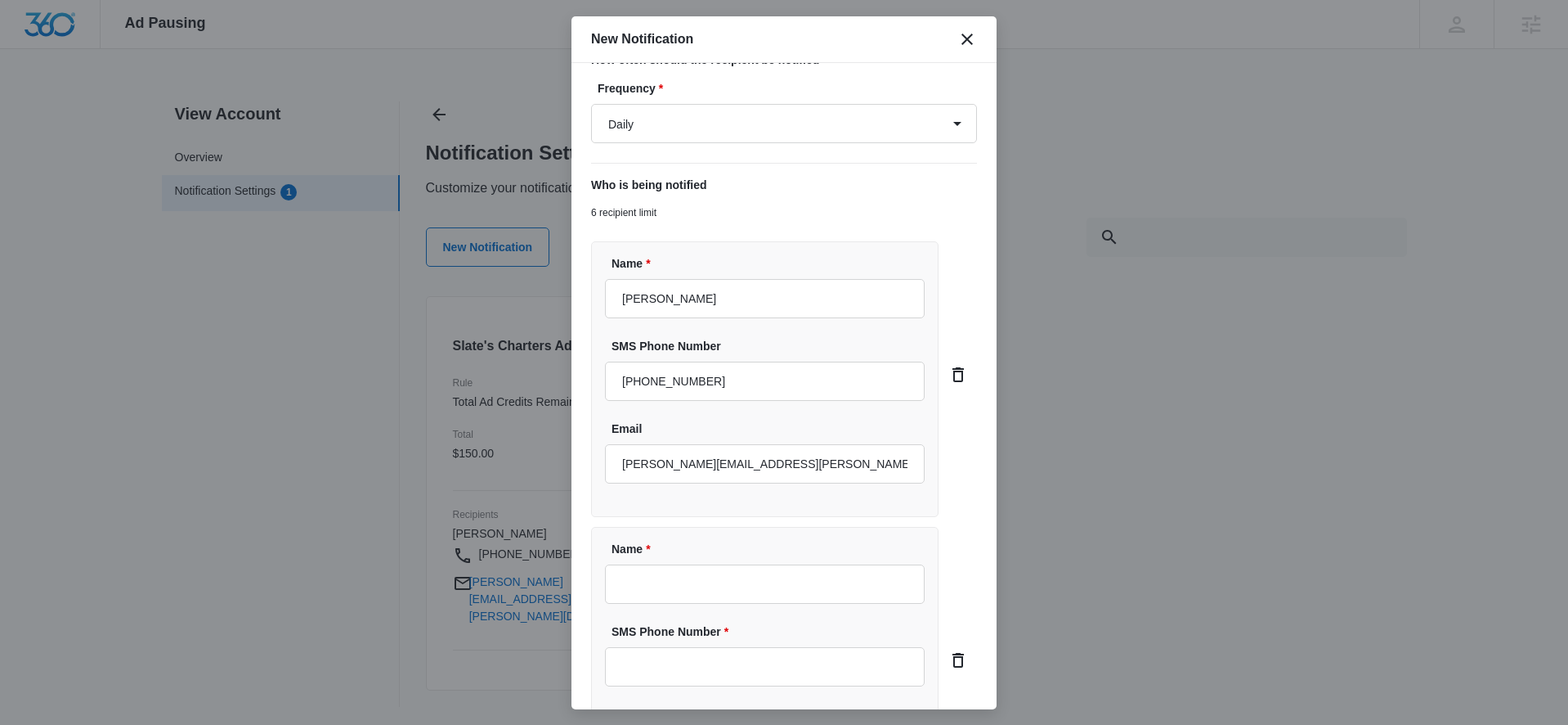
scroll to position [409, 0]
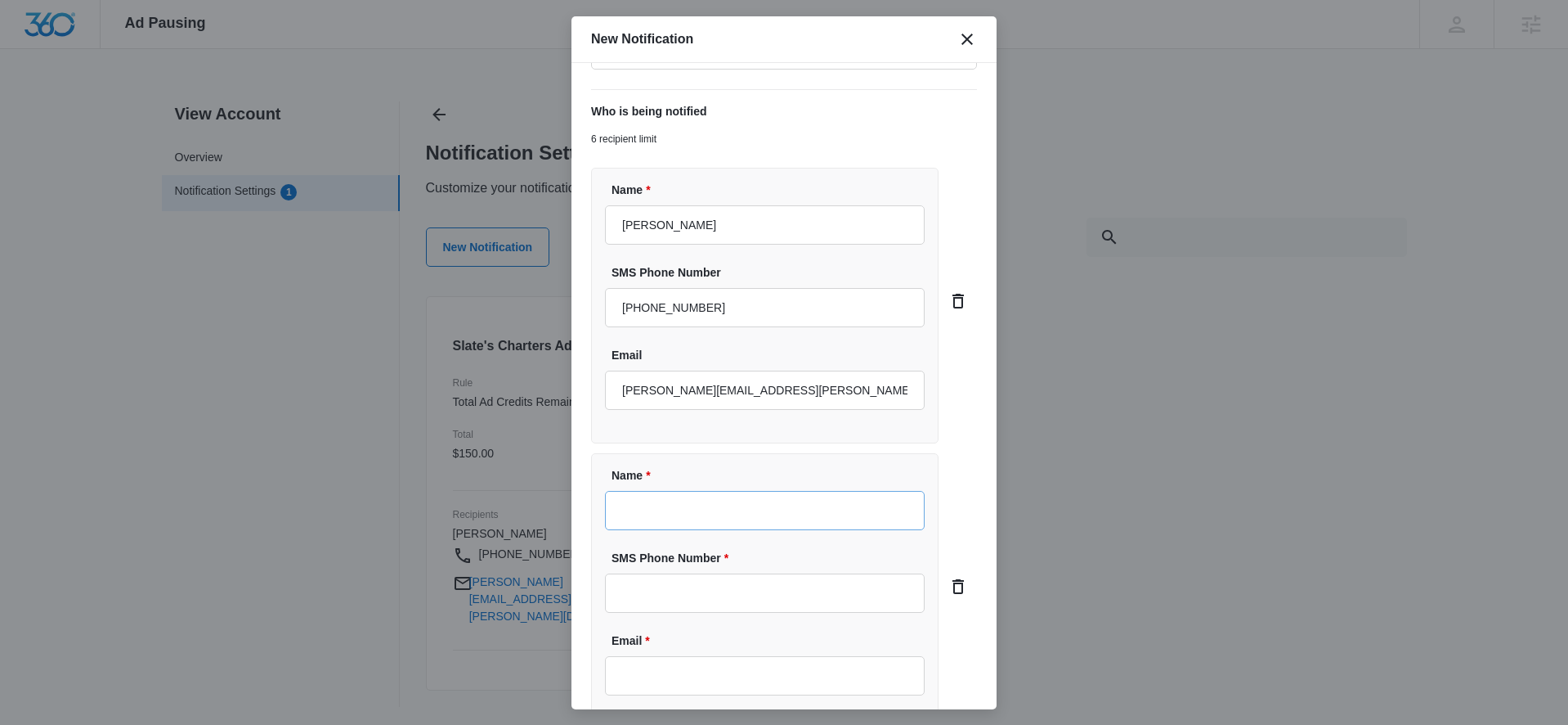
click at [685, 509] on input "Name *" at bounding box center [765, 510] width 320 height 39
type input "John Slate"
click at [652, 587] on input "SMS Phone Number" at bounding box center [765, 593] width 320 height 39
click at [646, 656] on input "Email" at bounding box center [765, 675] width 320 height 39
paste input "jslate819@yahoo.com"
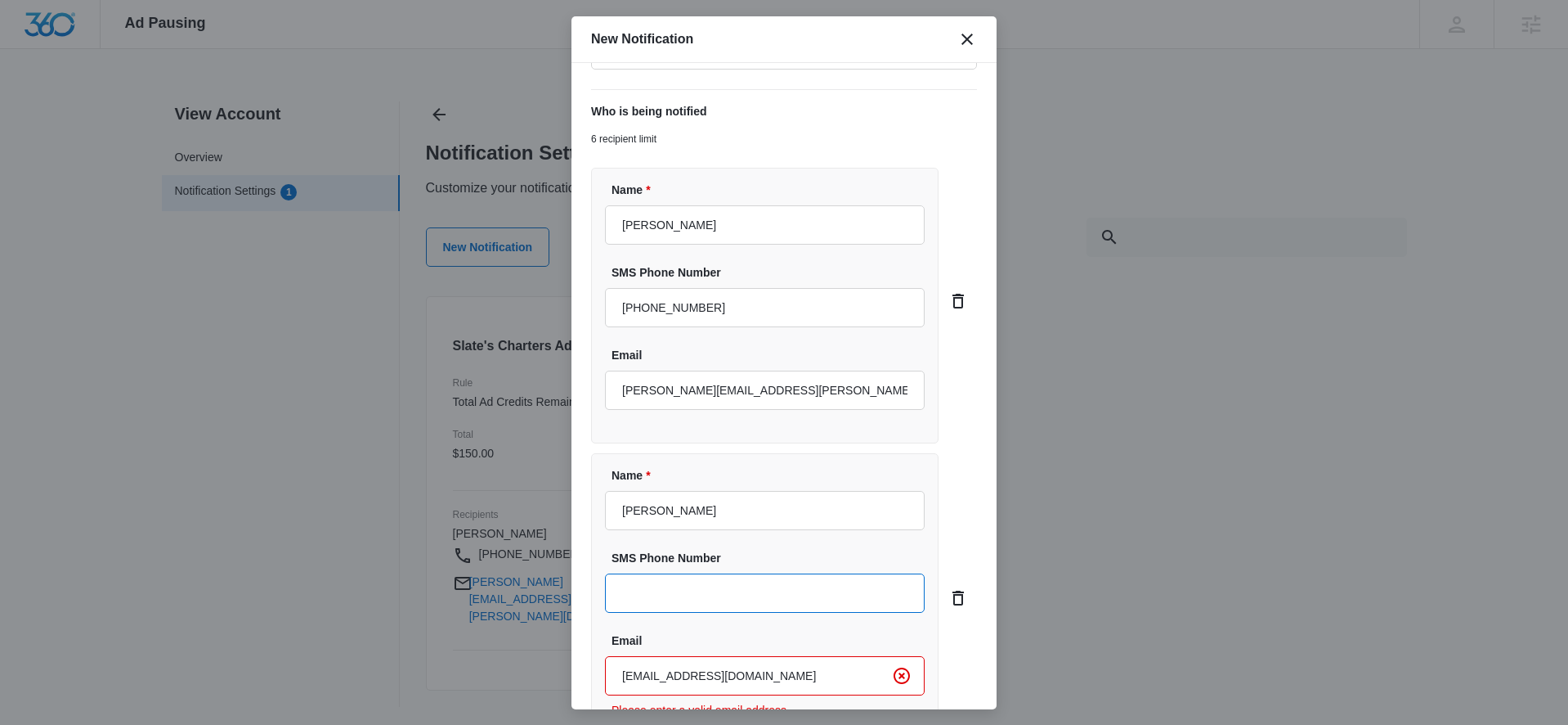
click at [666, 598] on input "SMS Phone Number" at bounding box center [765, 593] width 320 height 39
drag, startPoint x: 642, startPoint y: 685, endPoint x: 642, endPoint y: 671, distance: 14.0
click at [641, 685] on input "jslate819@yahoo.com" at bounding box center [765, 675] width 320 height 39
type input "jslate819@yahoo.com"
click at [680, 607] on input "SMS Phone Number" at bounding box center [765, 593] width 320 height 39
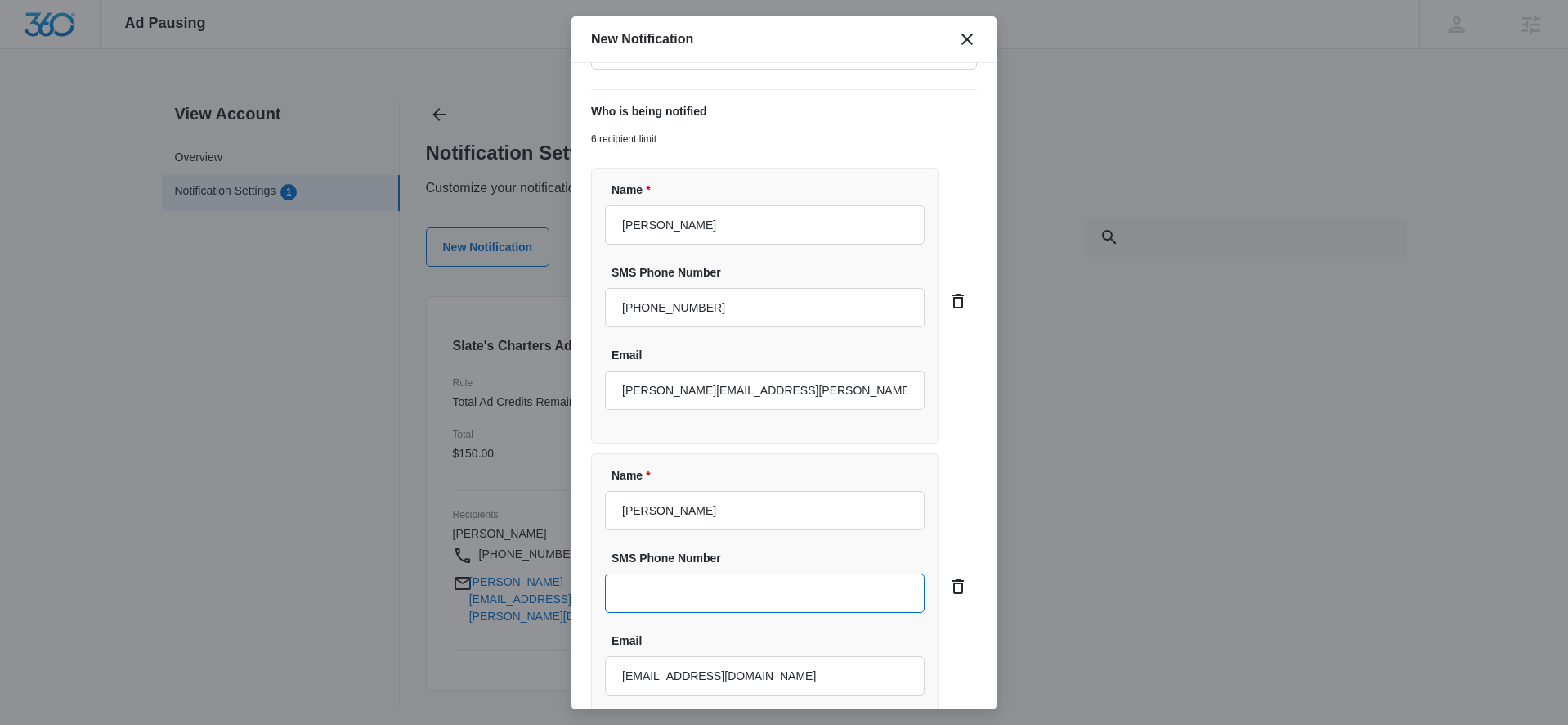
paste input "+1 315 836 5635"
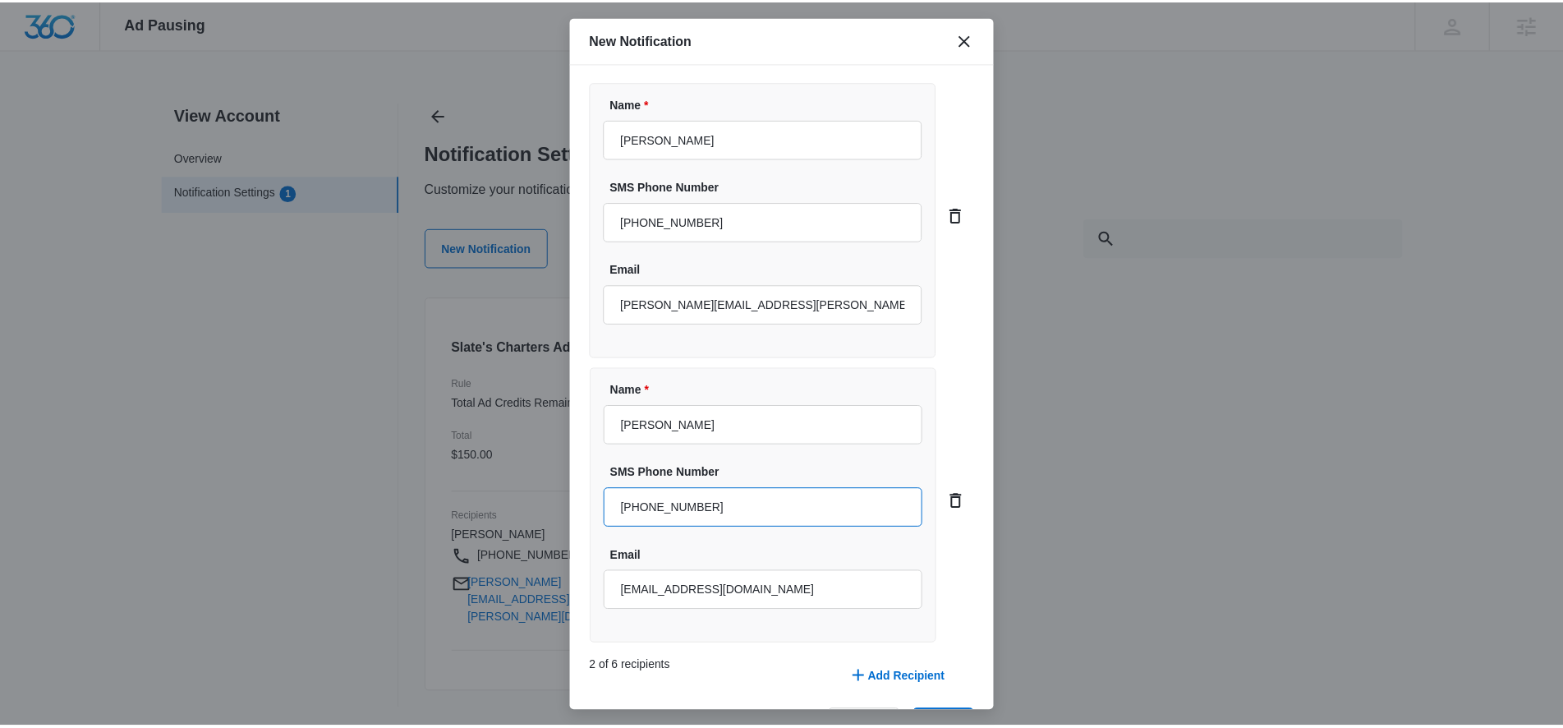
scroll to position [555, 0]
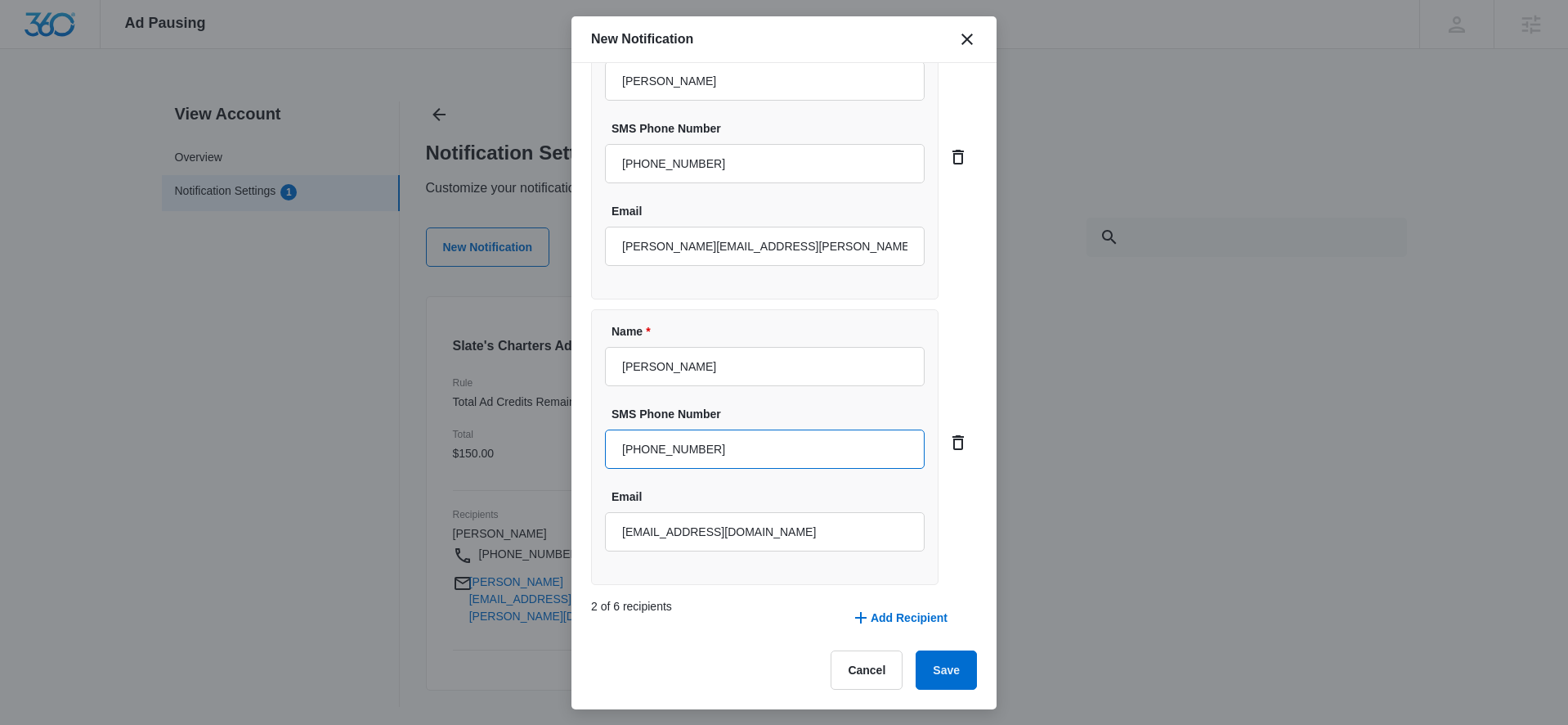
click at [640, 446] on input "+1 315 836 5635" at bounding box center [765, 448] width 320 height 39
type input "315 836 5635"
click at [932, 666] on button "Save" at bounding box center [947, 669] width 62 height 39
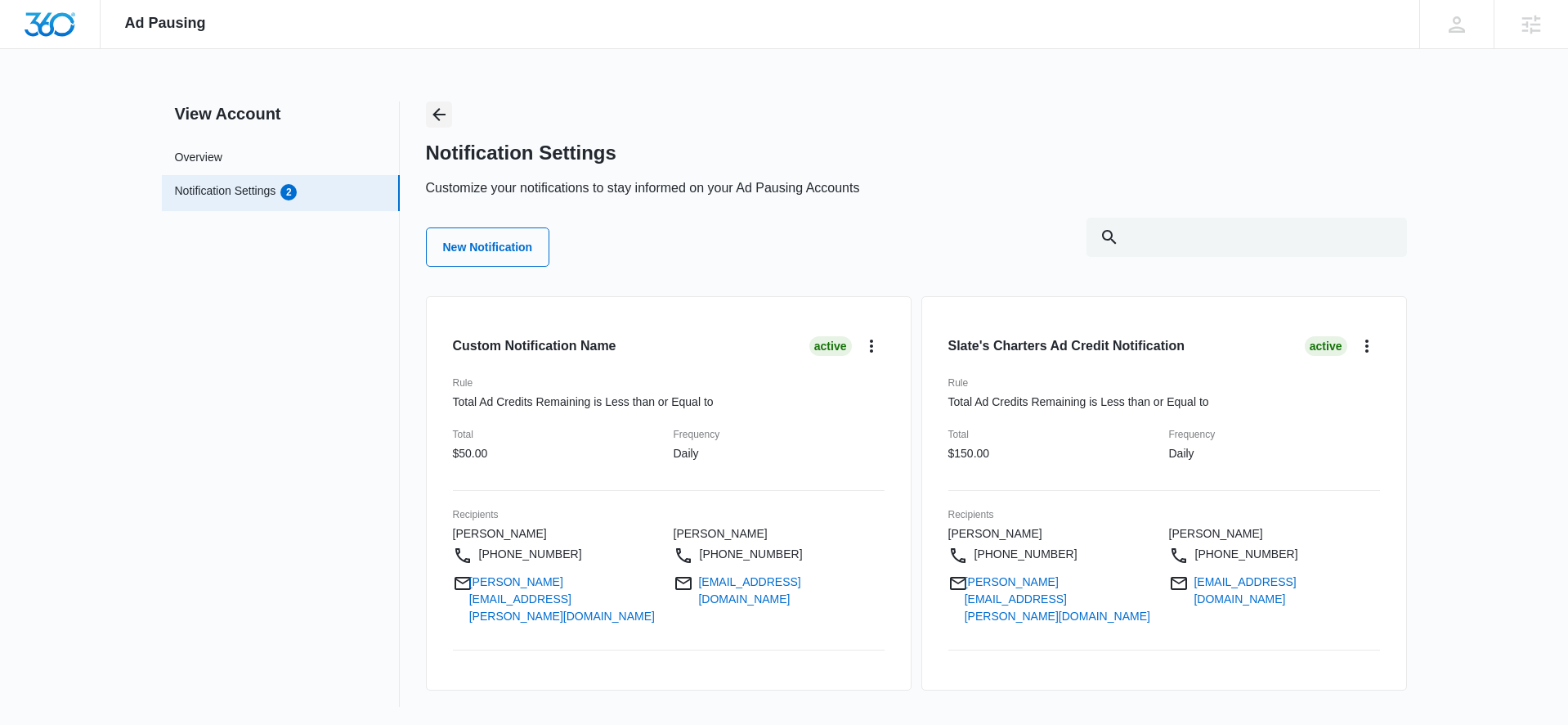
click at [433, 108] on icon "Back" at bounding box center [439, 115] width 20 height 20
